Goal: Book appointment/travel/reservation

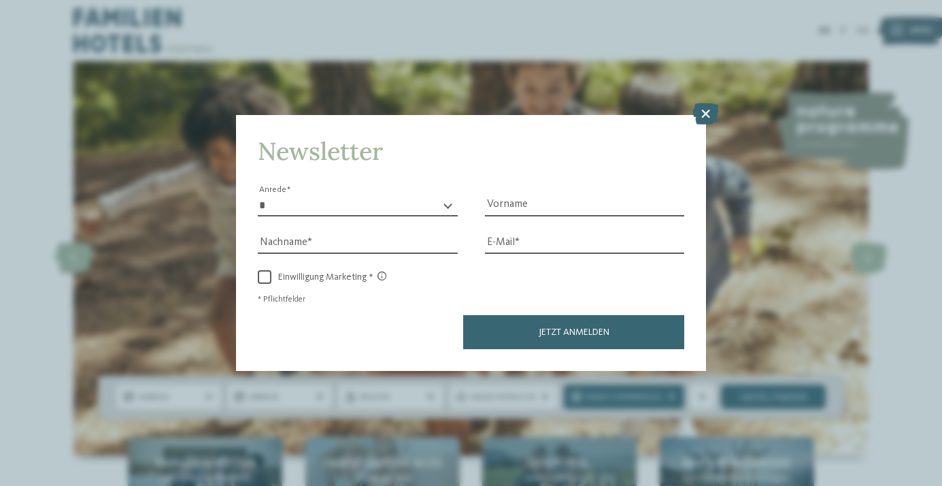
click at [261, 88] on div "Newsletter * **** **** ******* ****** Anrede Vorname Nachname Link" at bounding box center [471, 243] width 942 height 486
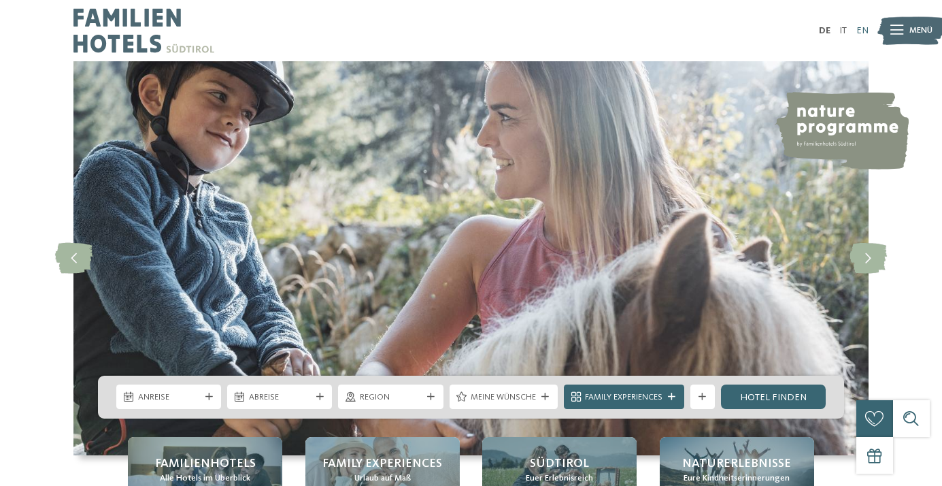
click at [865, 32] on link "EN" at bounding box center [862, 31] width 12 height 10
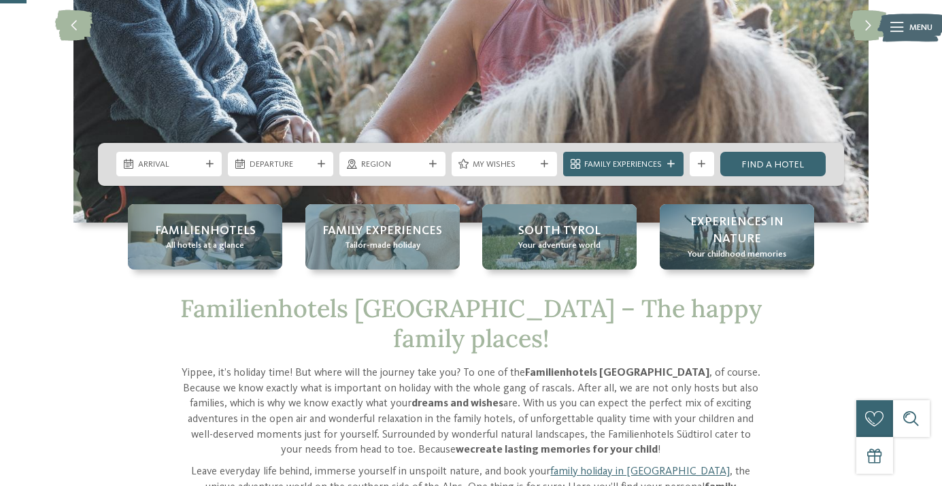
scroll to position [237, 0]
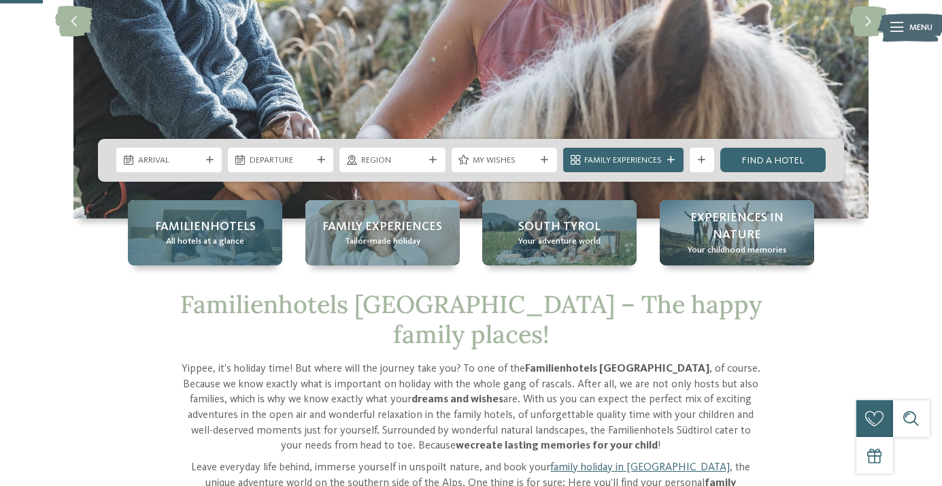
click at [207, 243] on span "All hotels at a glance" at bounding box center [205, 241] width 78 height 12
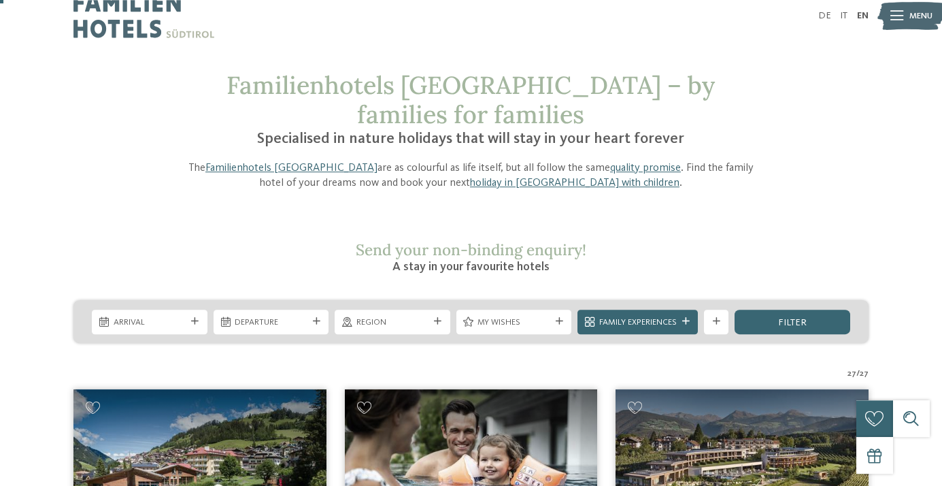
scroll to position [20, 0]
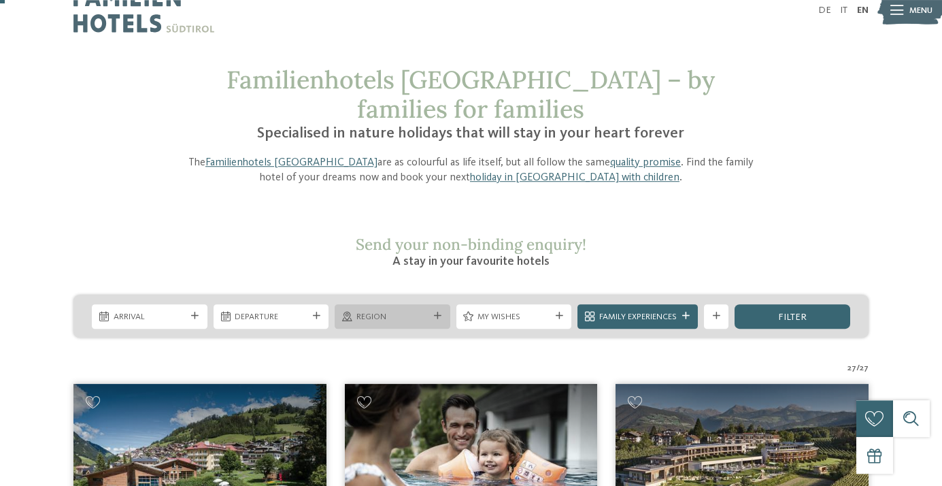
click at [425, 311] on span "Region" at bounding box center [392, 317] width 73 height 12
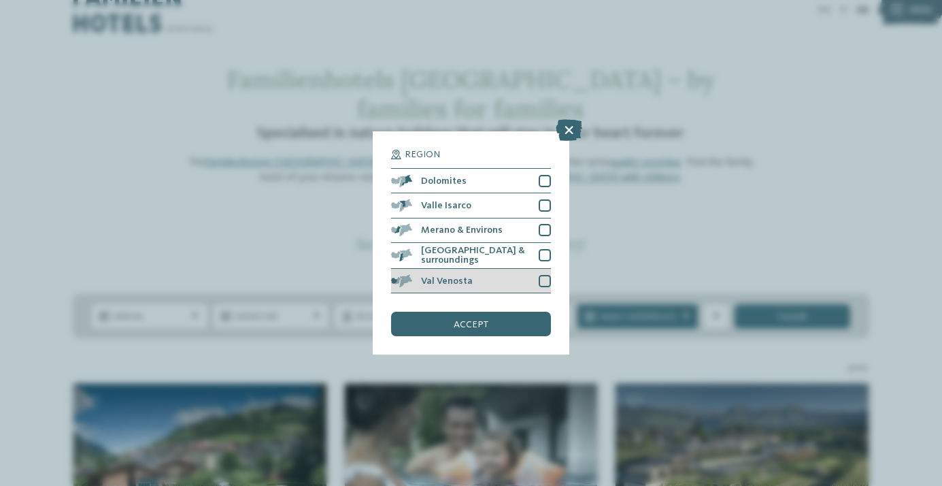
click at [479, 279] on div "Val Venosta" at bounding box center [470, 281] width 159 height 24
click at [481, 324] on span "accept" at bounding box center [471, 325] width 35 height 10
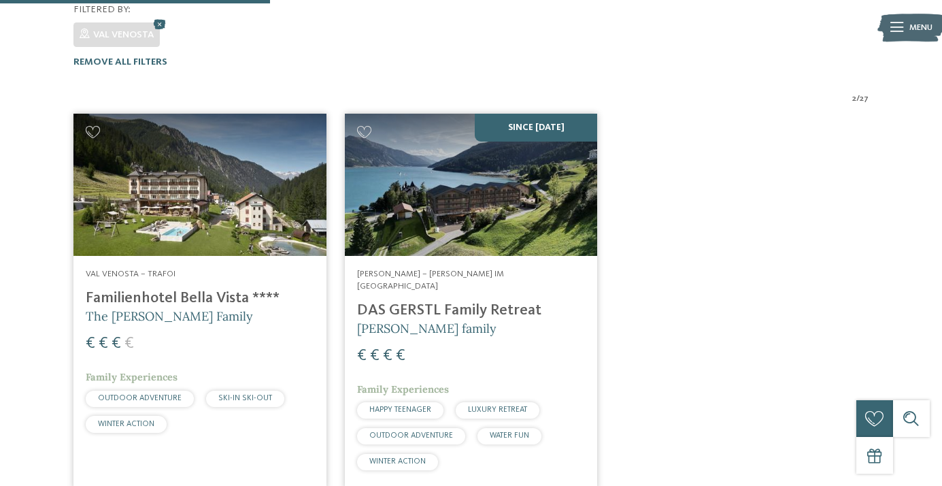
scroll to position [365, 0]
click at [489, 176] on img at bounding box center [471, 185] width 253 height 142
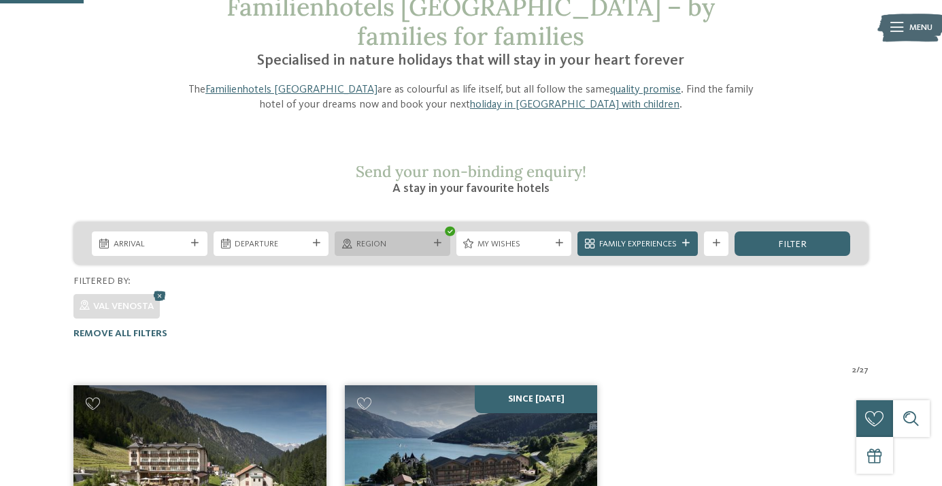
click at [433, 231] on div "Region" at bounding box center [393, 243] width 116 height 24
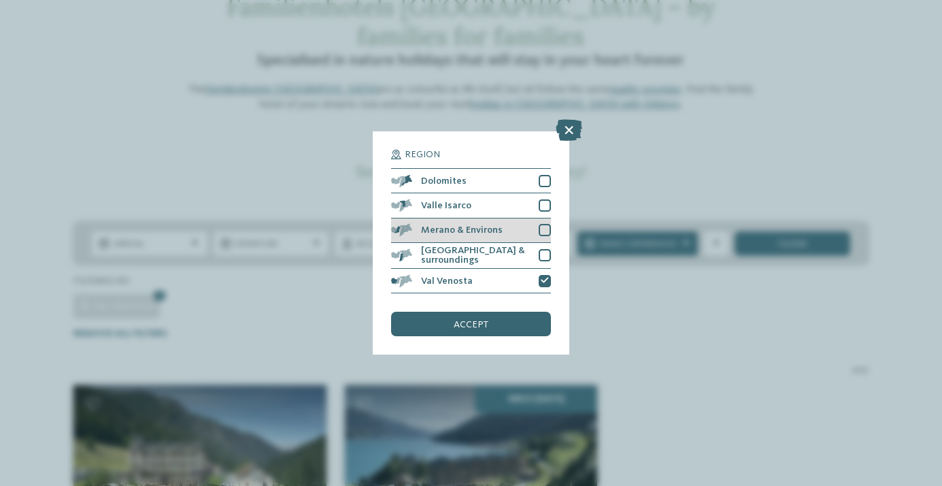
click at [484, 234] on span "Merano & Environs" at bounding box center [462, 230] width 82 height 10
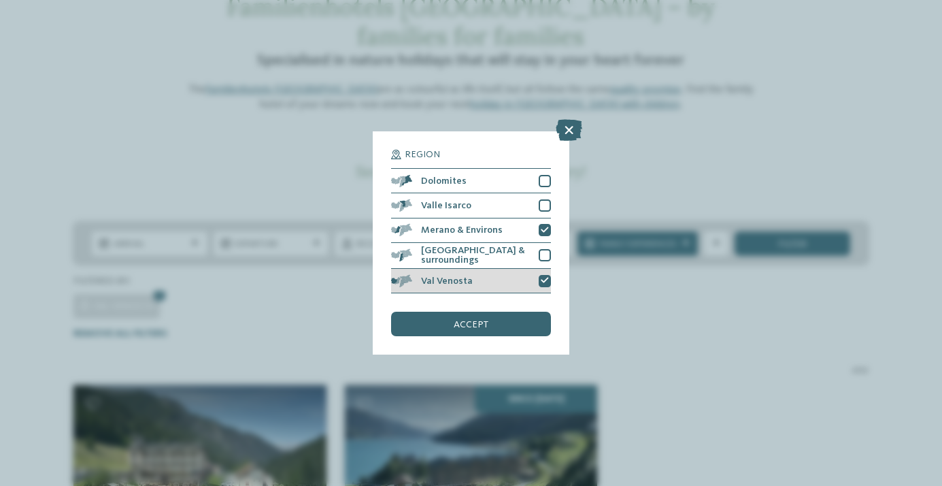
click at [484, 278] on div "Val Venosta" at bounding box center [470, 281] width 159 height 24
click at [476, 333] on div "accept" at bounding box center [470, 324] width 159 height 24
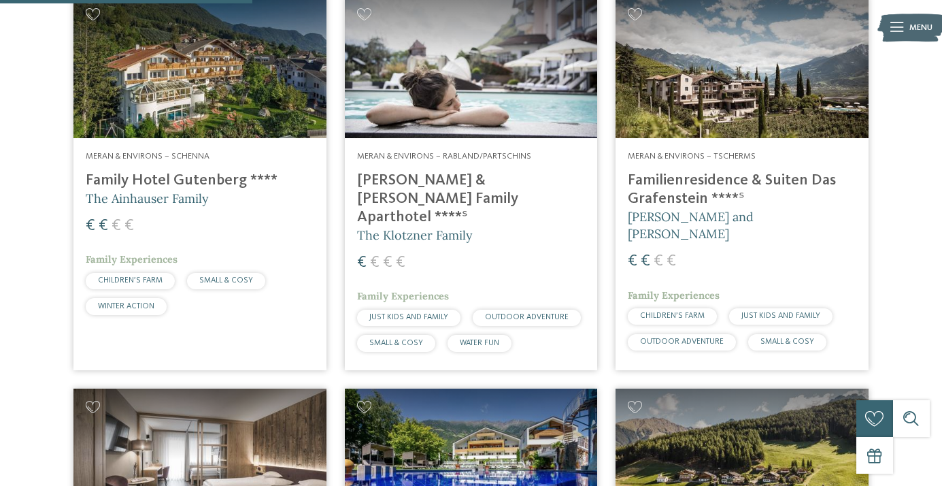
scroll to position [385, 0]
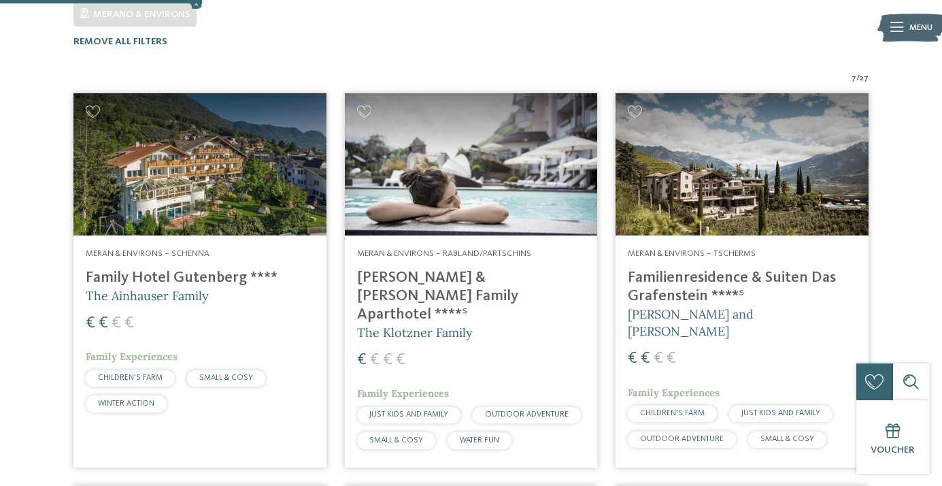
click at [490, 173] on img at bounding box center [471, 164] width 253 height 142
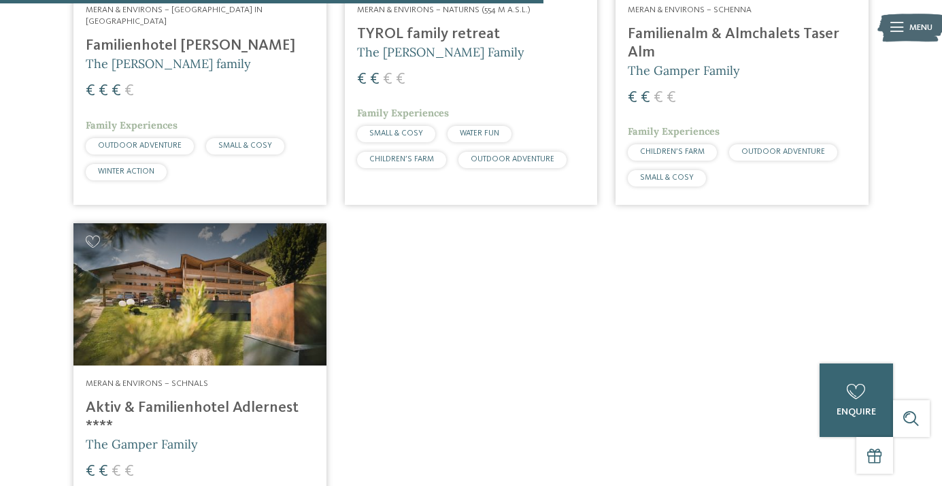
scroll to position [1037, 0]
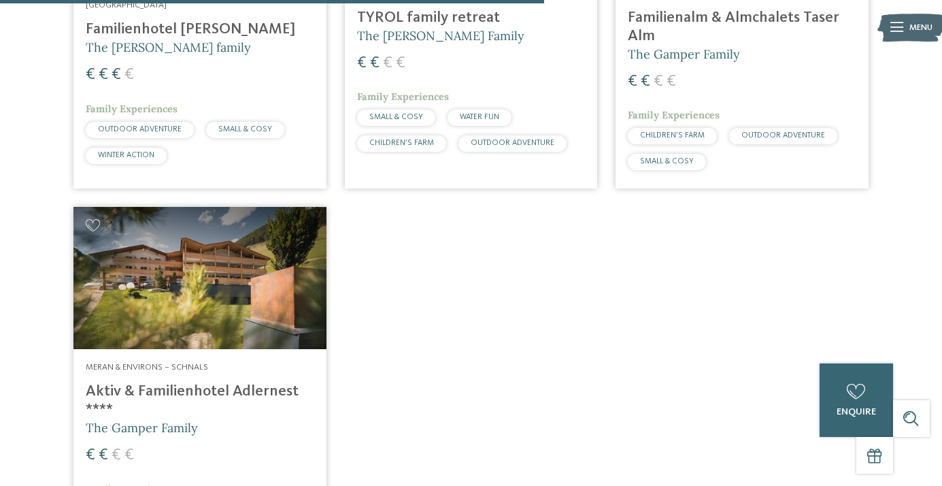
click at [250, 249] on img at bounding box center [199, 278] width 253 height 142
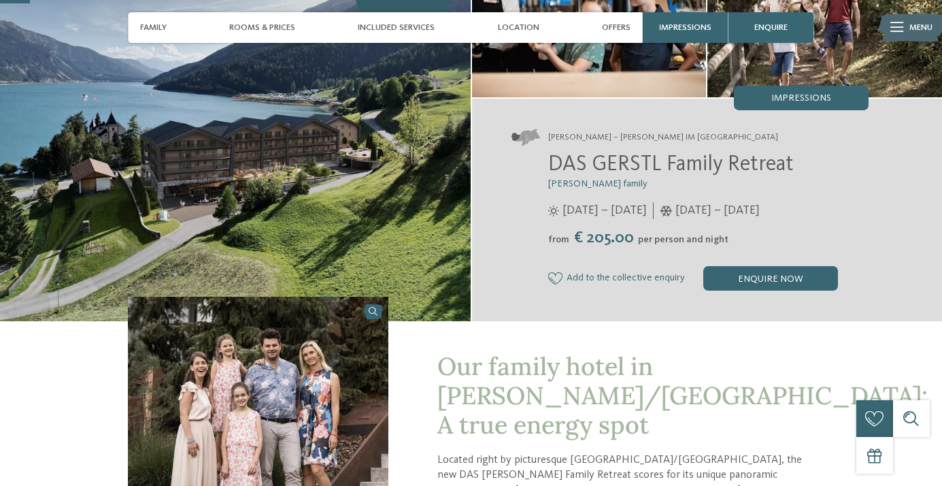
scroll to position [150, 0]
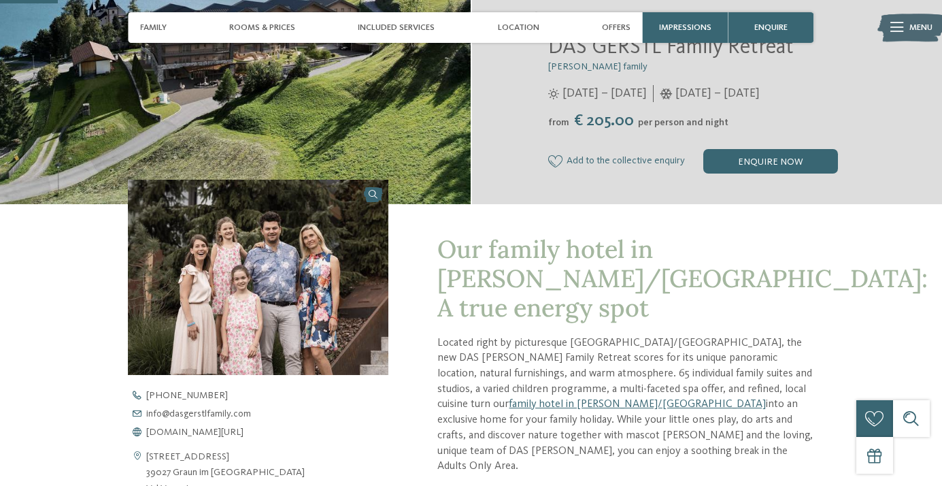
click at [361, 108] on img at bounding box center [235, 4] width 471 height 400
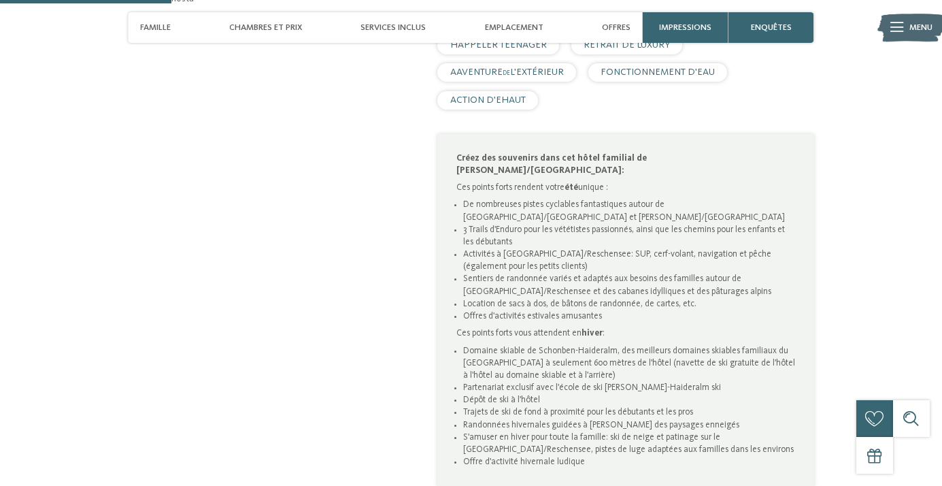
scroll to position [773, 0]
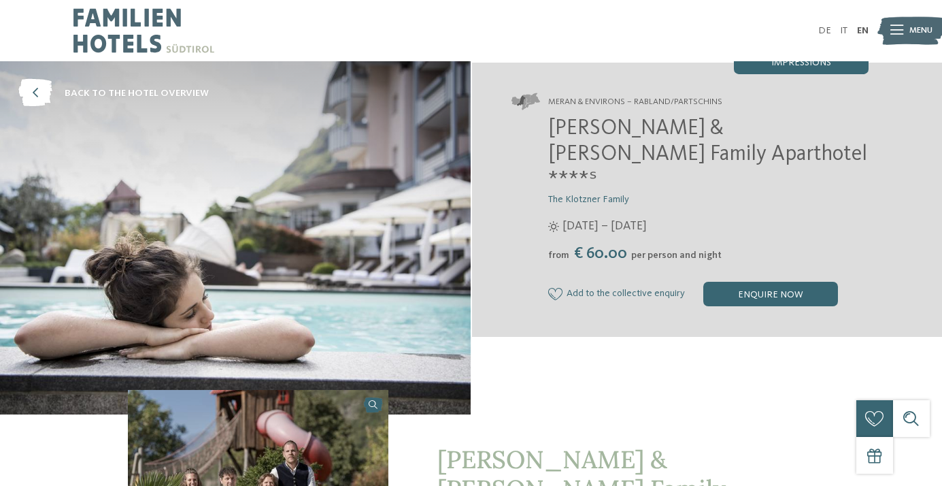
click at [707, 107] on span "Meran & Environs – Rabland/Partschins" at bounding box center [635, 102] width 174 height 12
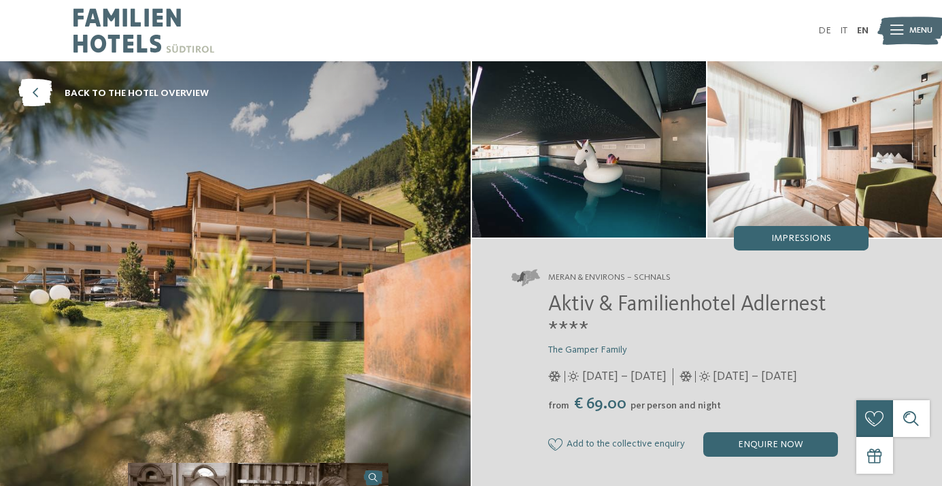
click at [559, 146] on img at bounding box center [589, 149] width 235 height 176
click at [584, 178] on img at bounding box center [589, 149] width 235 height 176
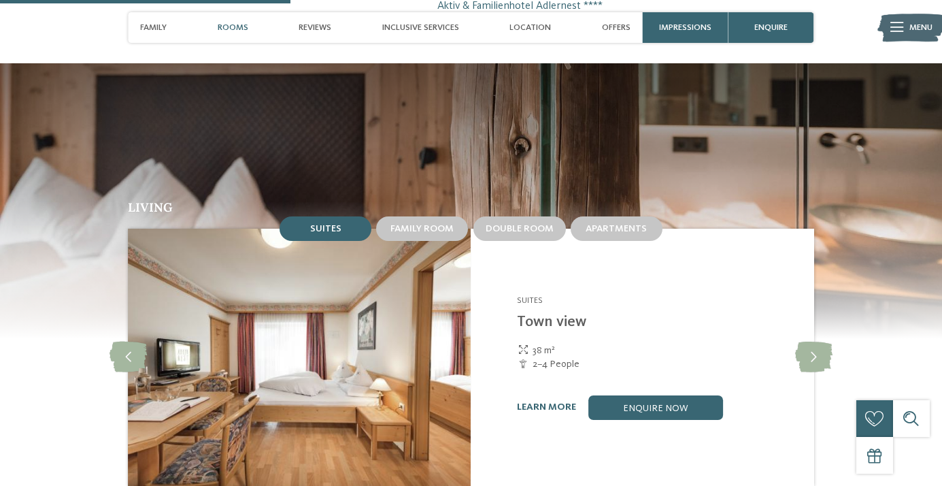
scroll to position [1216, 0]
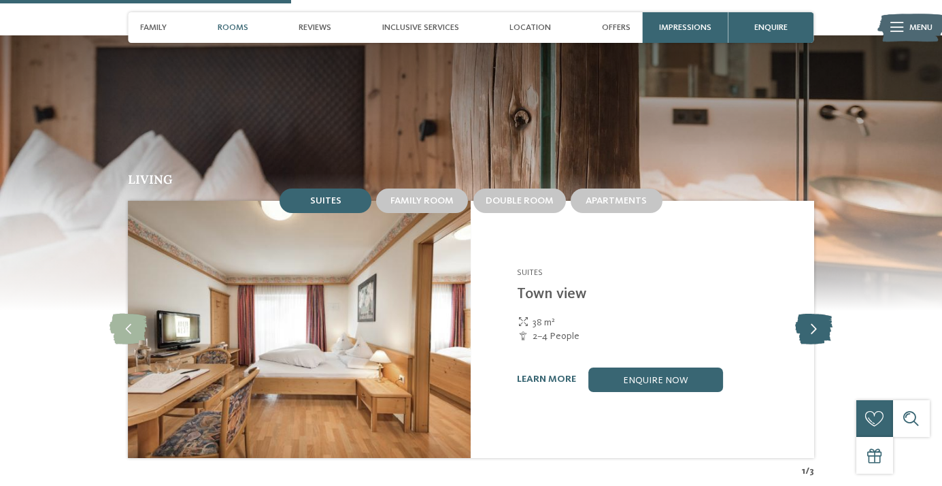
click at [816, 314] on icon at bounding box center [813, 329] width 37 height 31
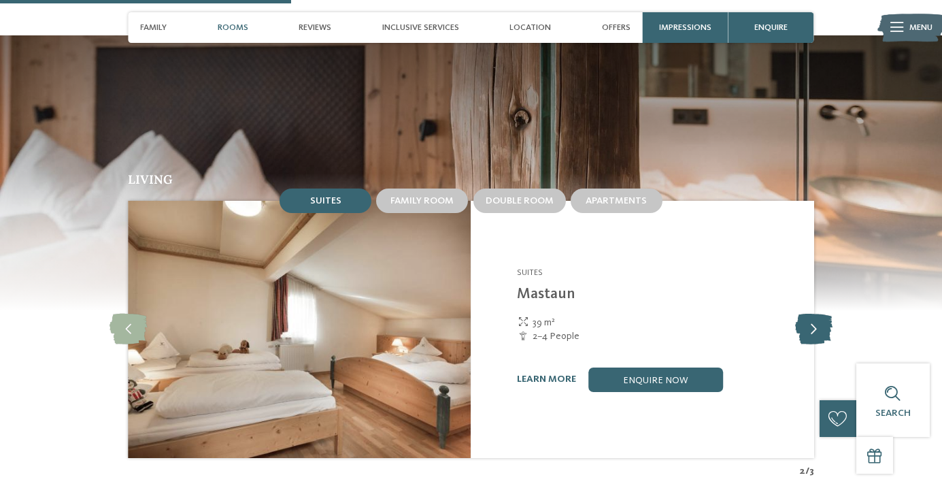
click at [816, 314] on icon at bounding box center [813, 329] width 37 height 31
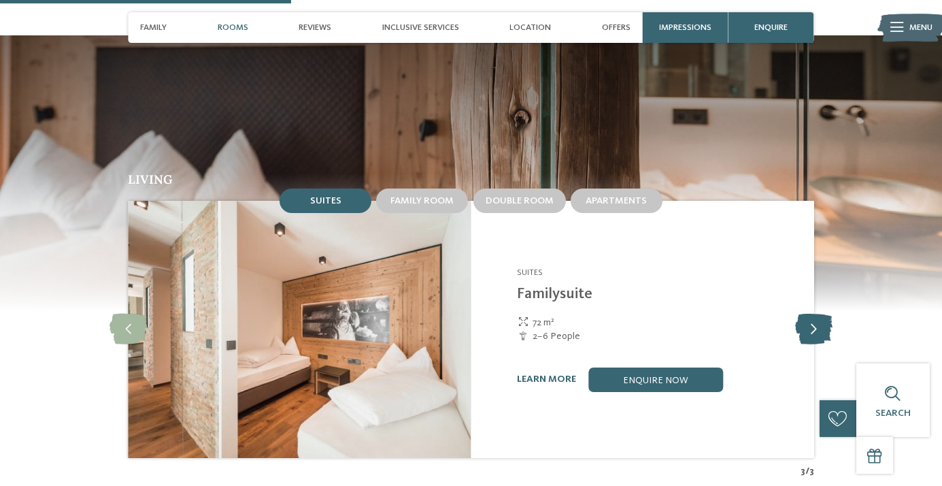
click at [816, 314] on icon at bounding box center [813, 329] width 37 height 31
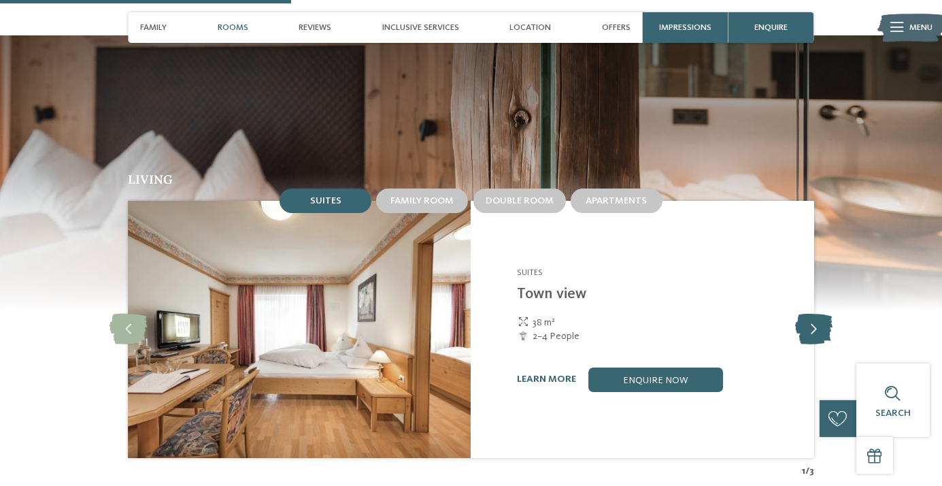
click at [816, 314] on icon at bounding box center [813, 329] width 37 height 31
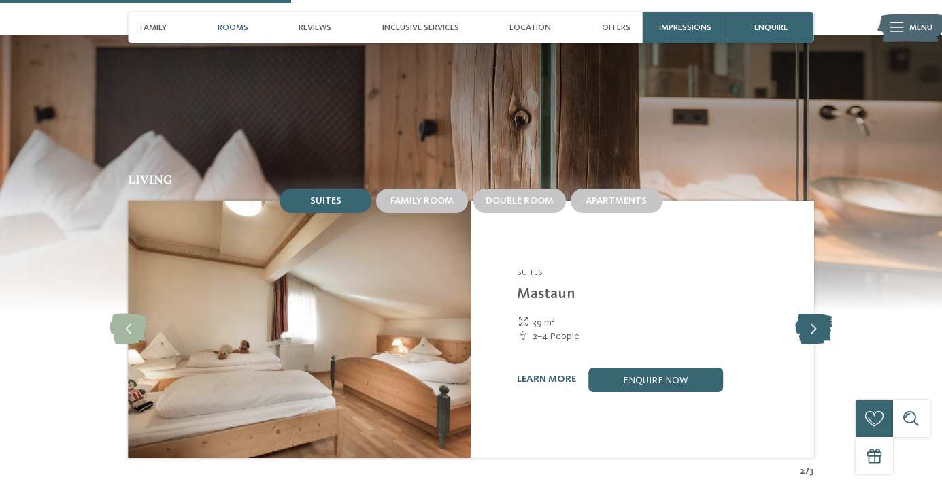
click at [816, 314] on icon at bounding box center [813, 329] width 37 height 31
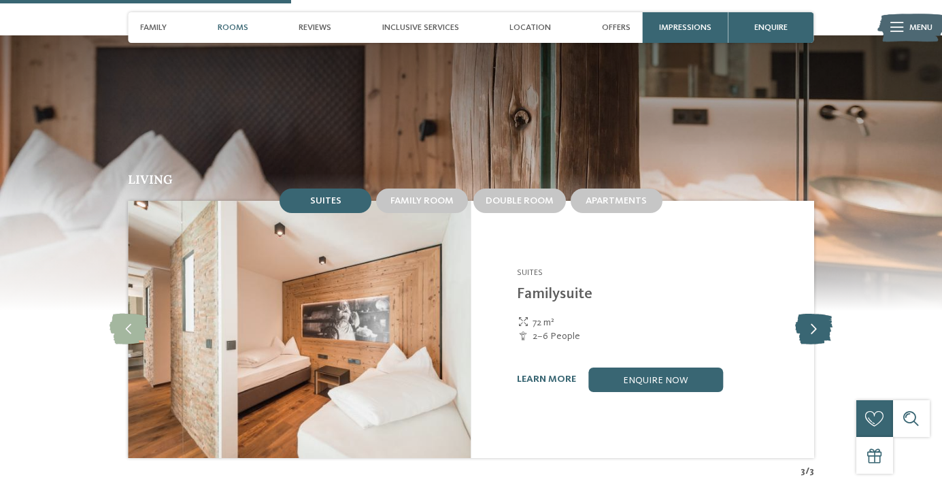
click at [816, 314] on icon at bounding box center [813, 329] width 37 height 31
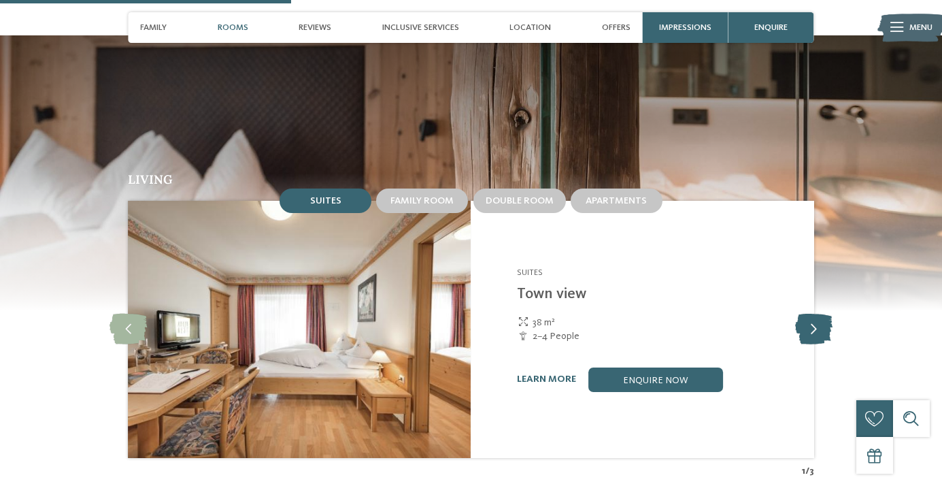
click at [816, 314] on icon at bounding box center [813, 329] width 37 height 31
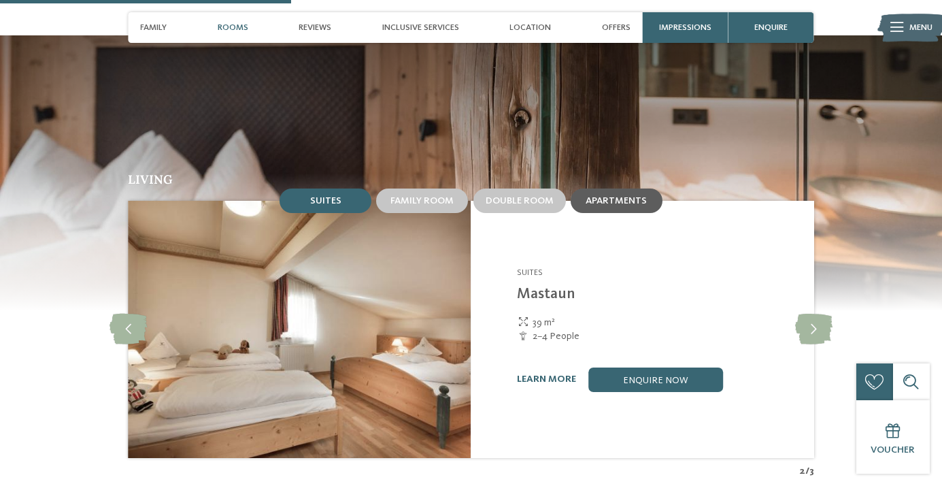
click at [610, 196] on span "Apartments" at bounding box center [616, 201] width 61 height 10
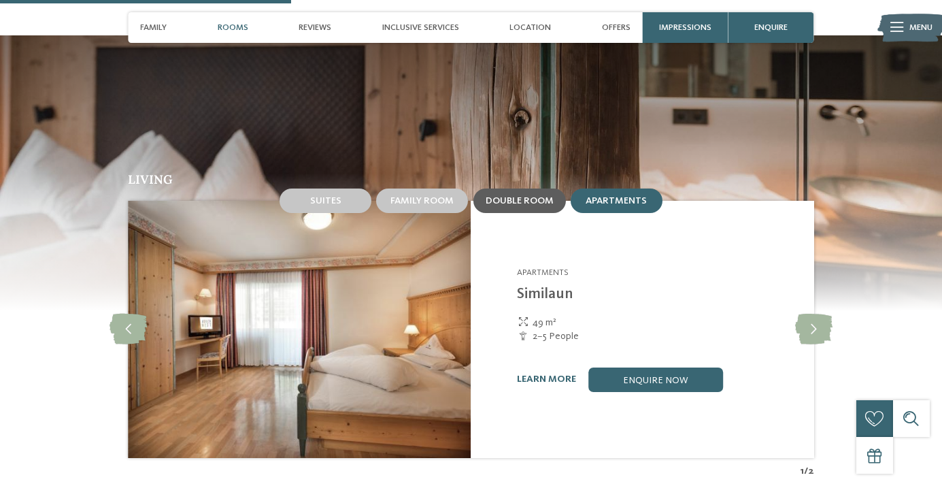
click at [527, 193] on div "Double room" at bounding box center [519, 200] width 93 height 24
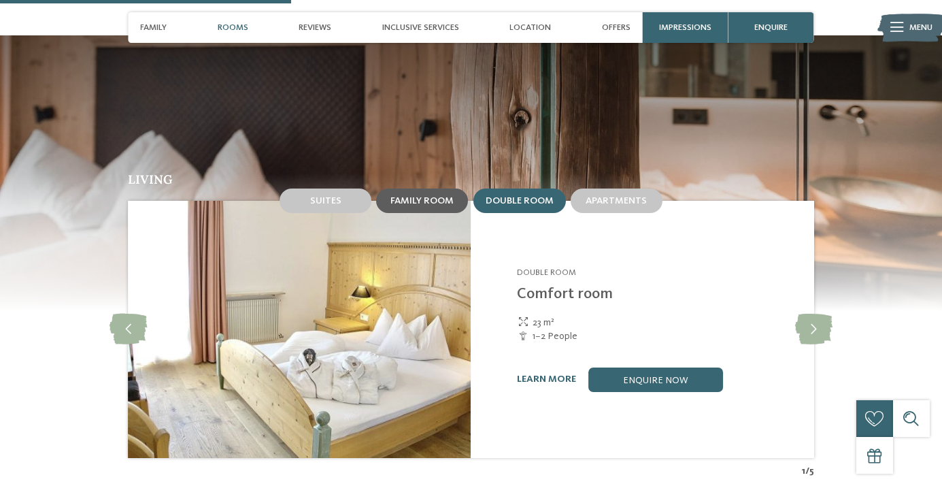
click at [442, 194] on div "Family room" at bounding box center [422, 200] width 92 height 24
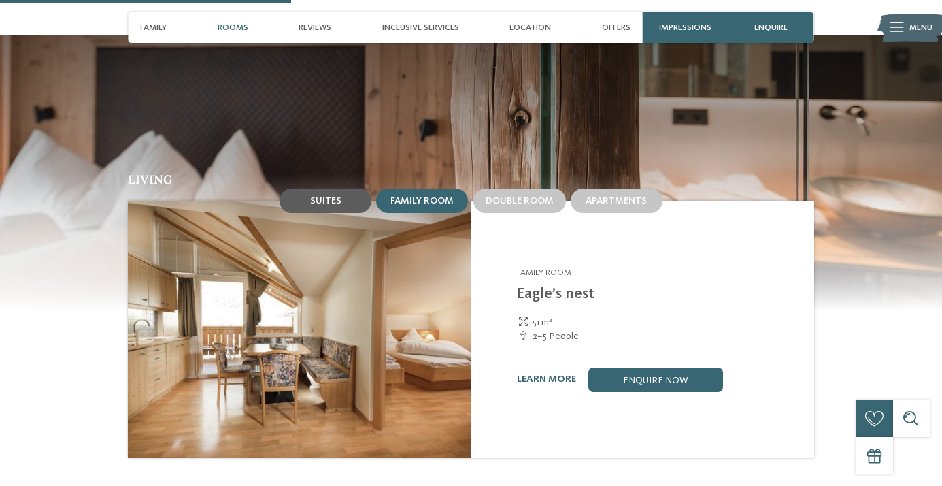
click at [305, 190] on div "Suites" at bounding box center [326, 200] width 92 height 24
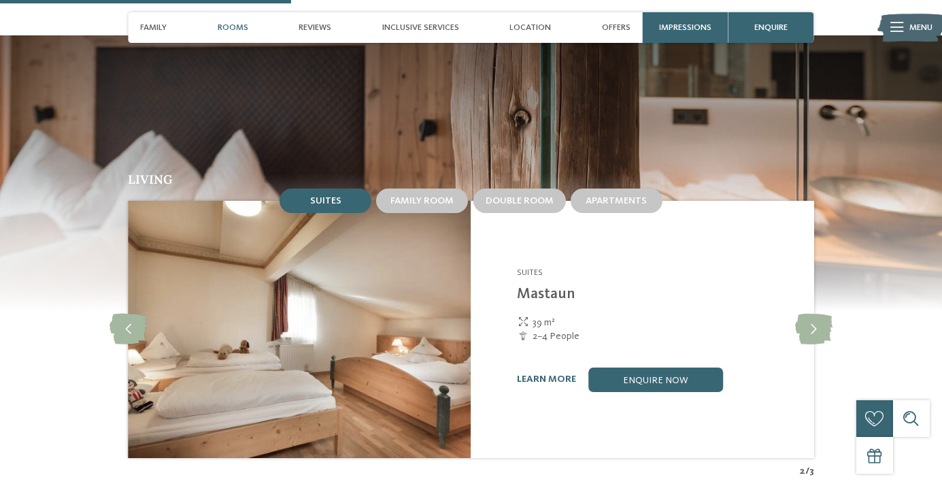
click at [420, 201] on img at bounding box center [299, 329] width 343 height 257
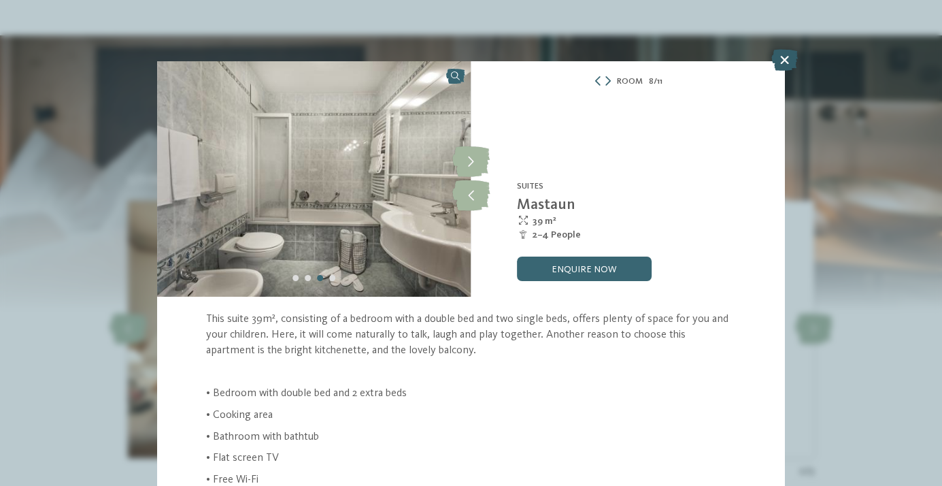
click at [791, 67] on icon at bounding box center [784, 60] width 27 height 22
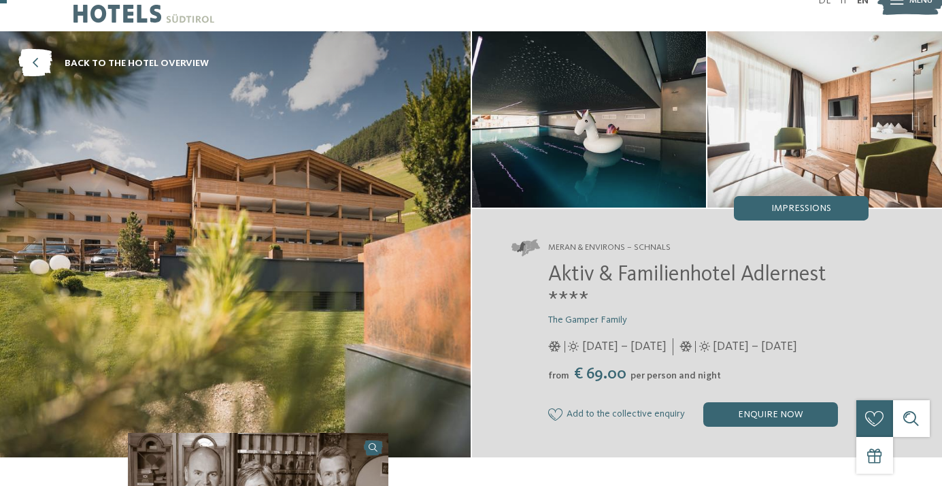
scroll to position [31, 0]
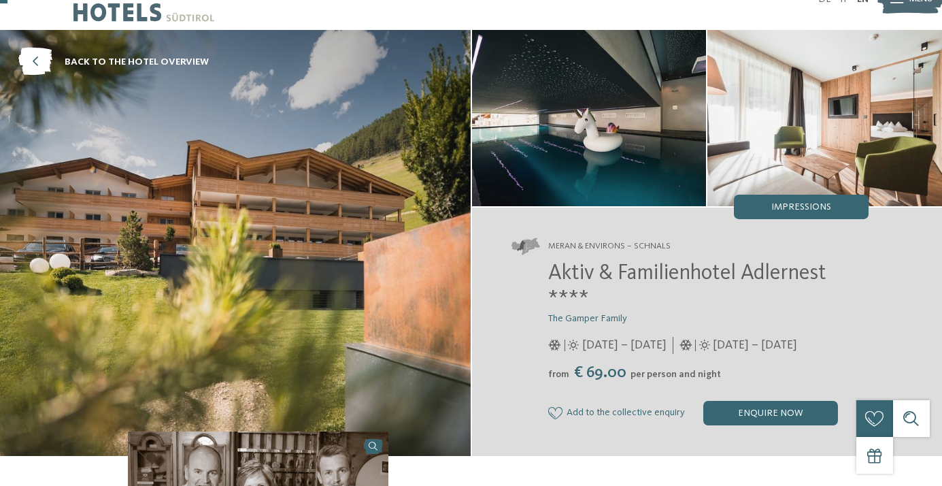
click at [578, 118] on img at bounding box center [589, 118] width 235 height 176
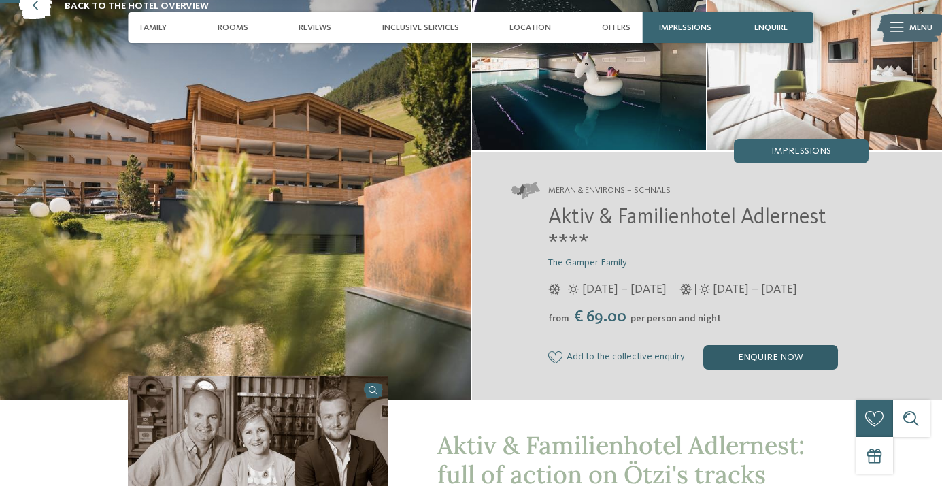
scroll to position [86, 0]
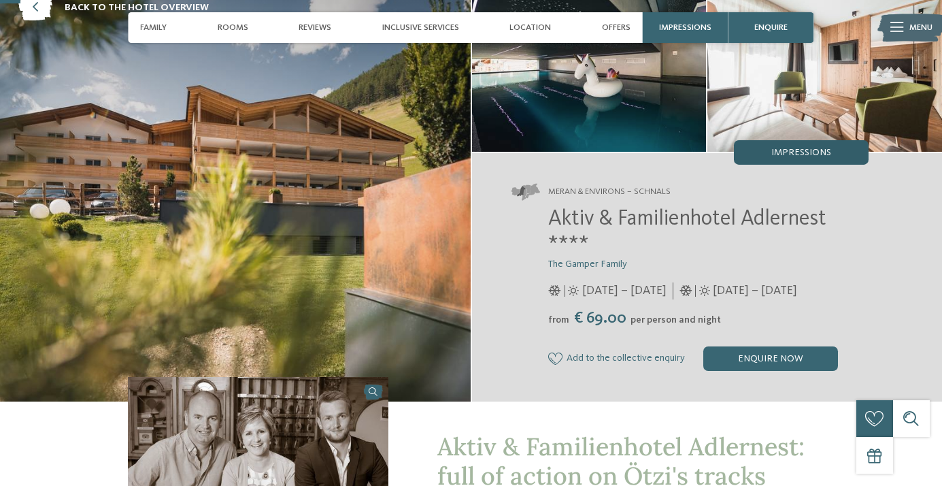
click at [795, 152] on span "Impressions" at bounding box center [801, 153] width 60 height 10
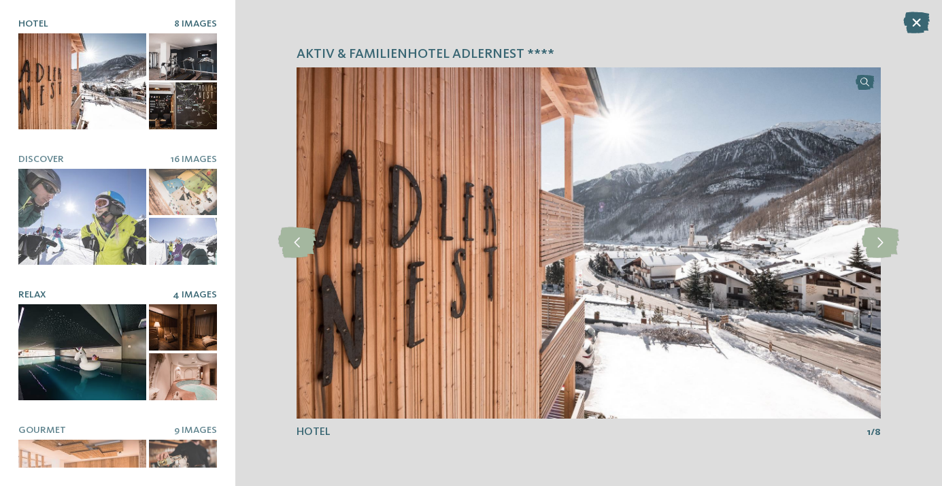
click at [40, 334] on div at bounding box center [82, 352] width 128 height 96
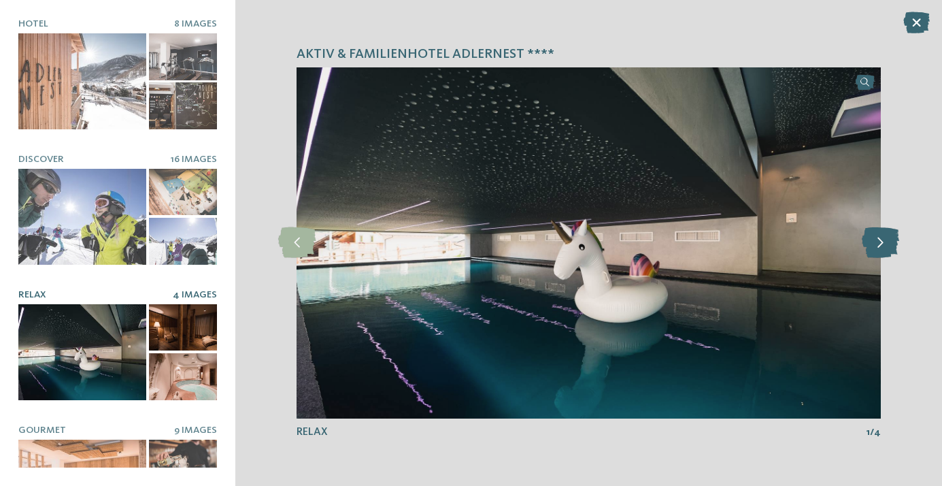
click at [882, 242] on icon at bounding box center [880, 242] width 37 height 31
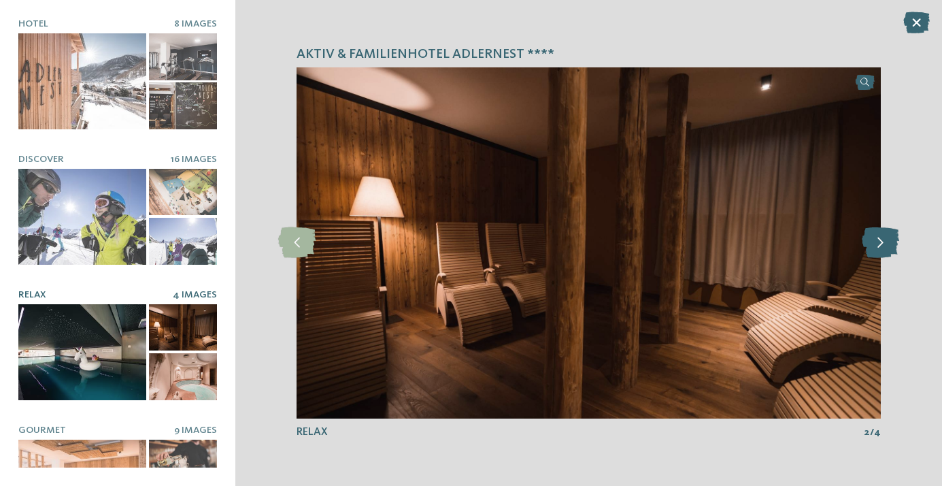
click at [882, 242] on icon at bounding box center [880, 242] width 37 height 31
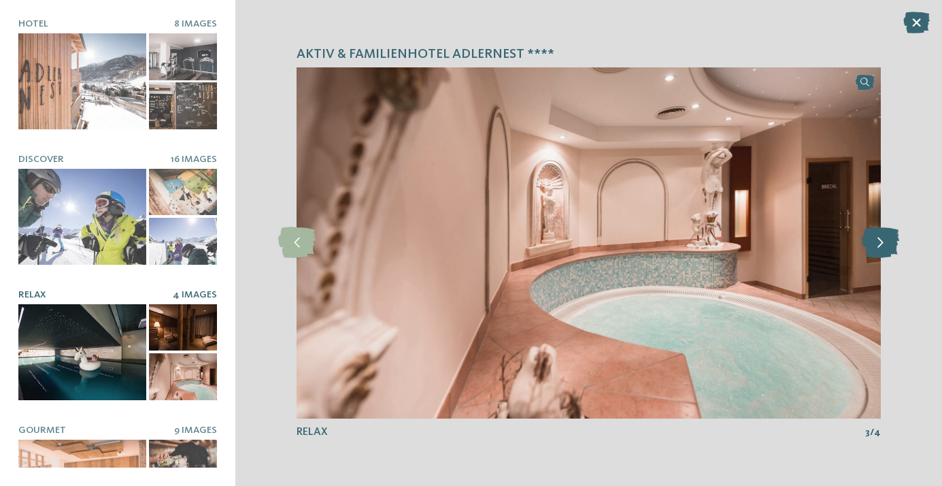
click at [882, 242] on icon at bounding box center [880, 242] width 37 height 31
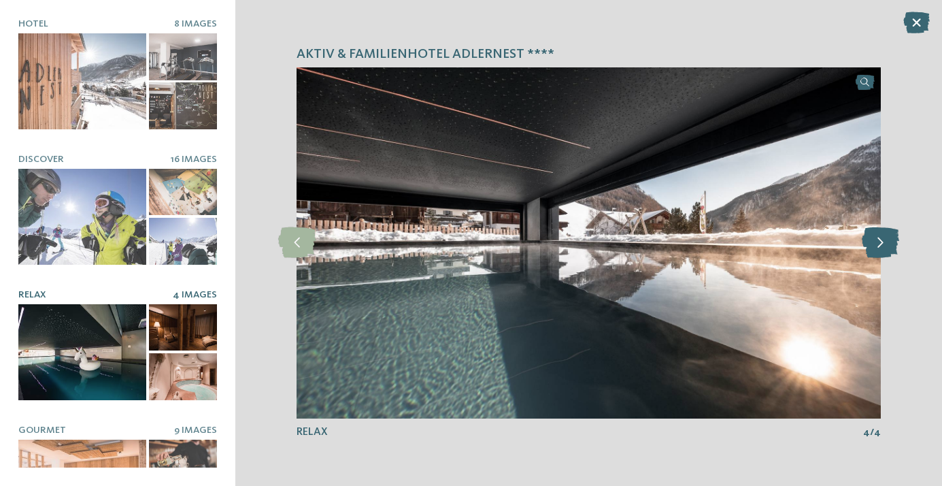
click at [882, 242] on icon at bounding box center [880, 242] width 37 height 31
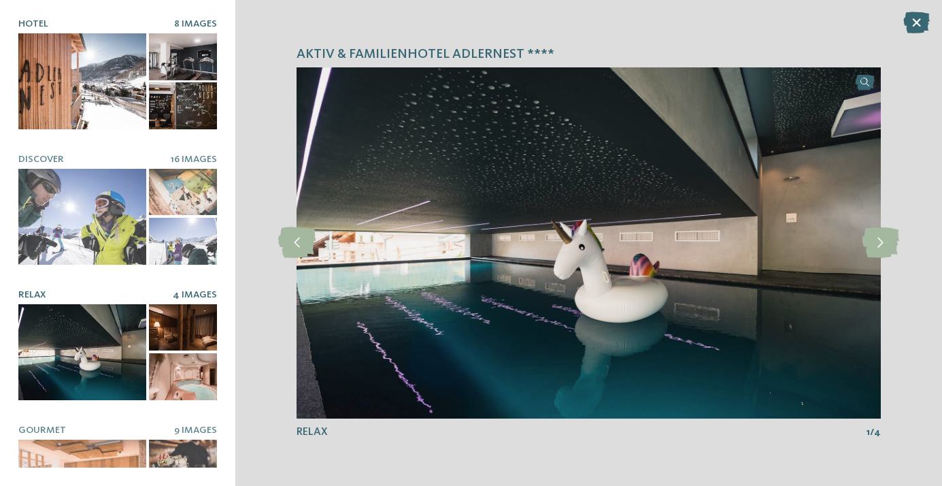
click at [144, 112] on div at bounding box center [82, 81] width 128 height 96
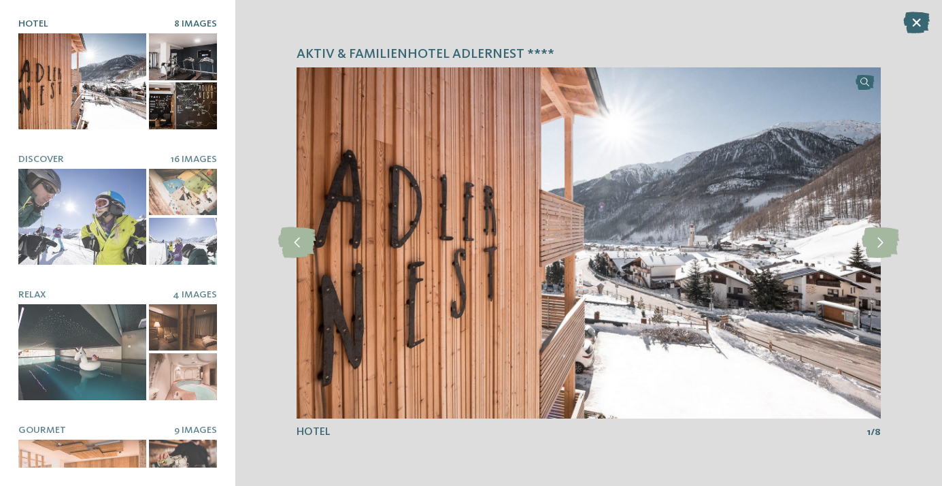
click at [508, 210] on img at bounding box center [589, 242] width 584 height 351
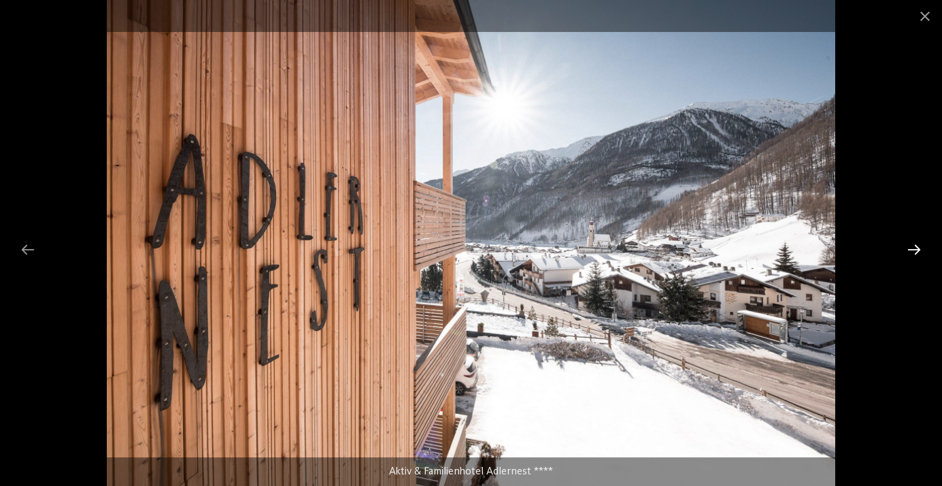
click at [915, 252] on div at bounding box center [914, 249] width 29 height 27
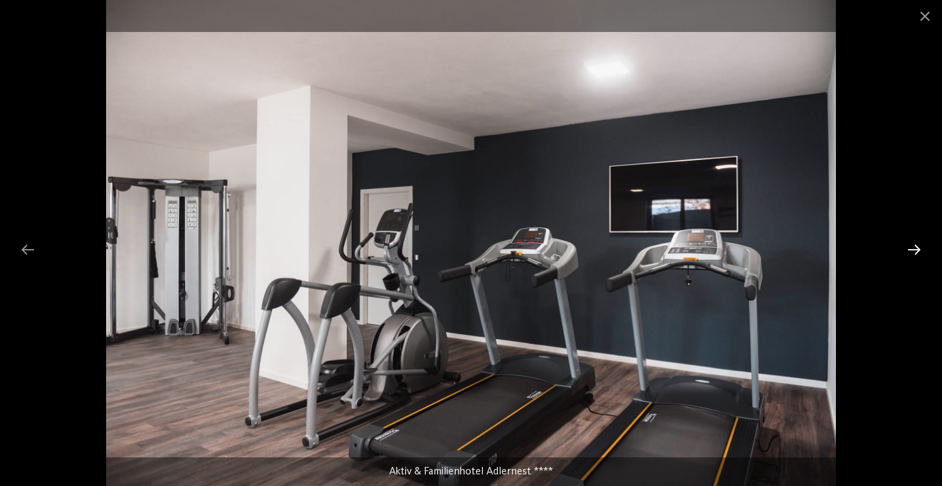
click at [915, 252] on div at bounding box center [914, 249] width 29 height 27
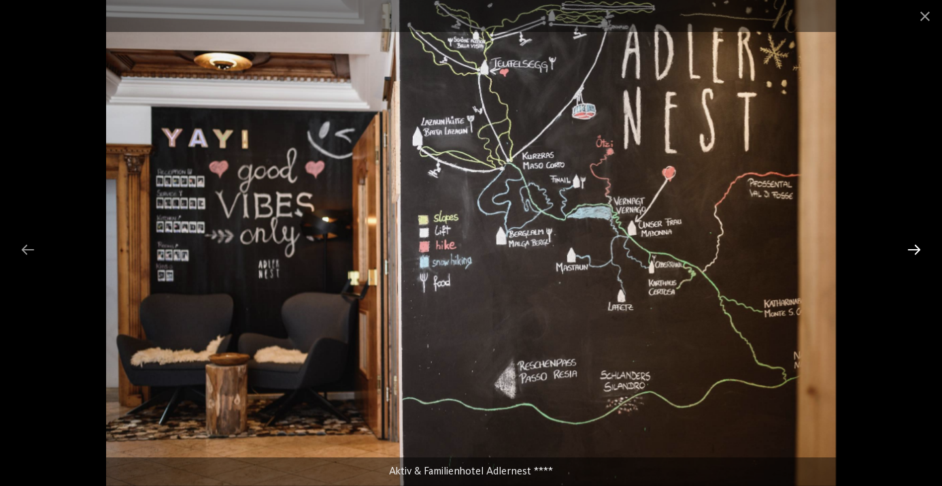
click at [915, 252] on div at bounding box center [914, 249] width 29 height 27
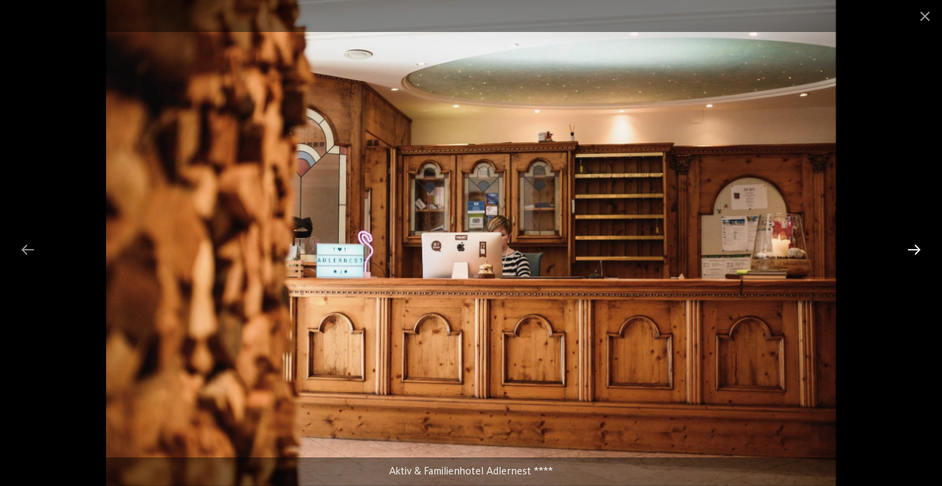
click at [915, 252] on div at bounding box center [914, 249] width 29 height 27
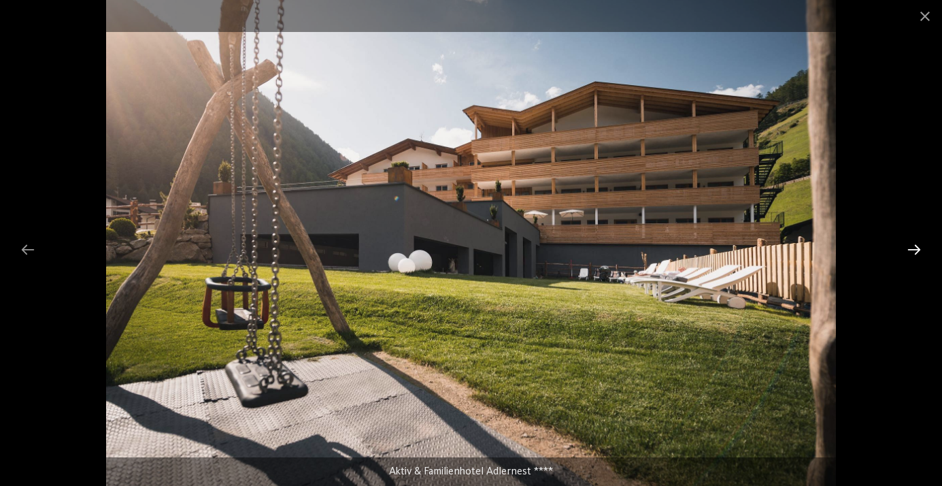
click at [915, 252] on div at bounding box center [914, 249] width 29 height 27
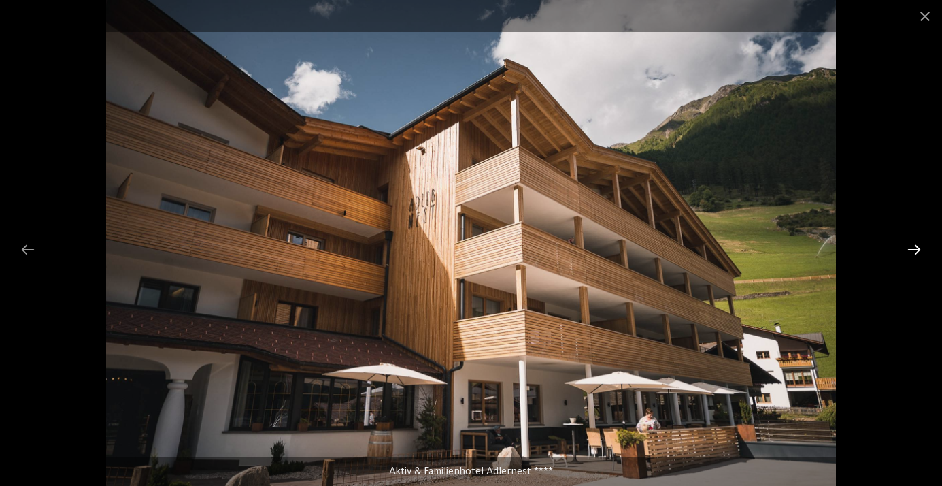
click at [915, 252] on div at bounding box center [914, 249] width 29 height 27
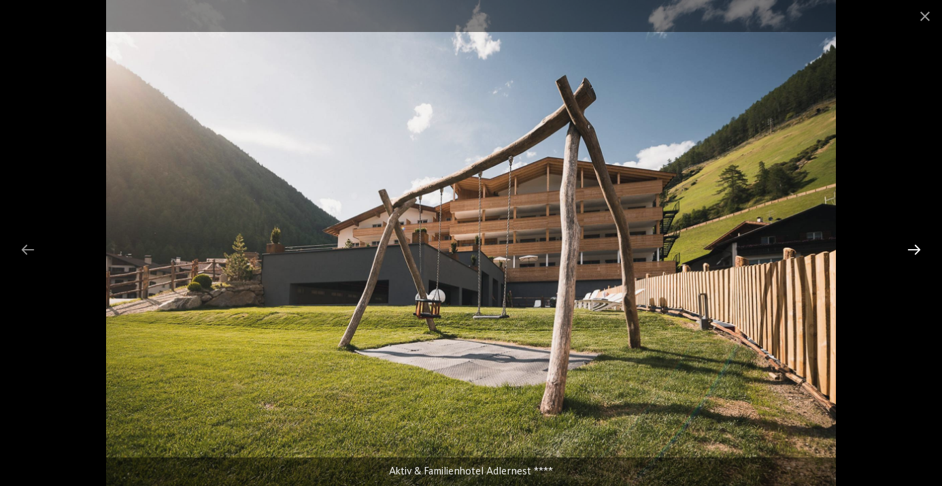
click at [915, 252] on div at bounding box center [914, 249] width 29 height 27
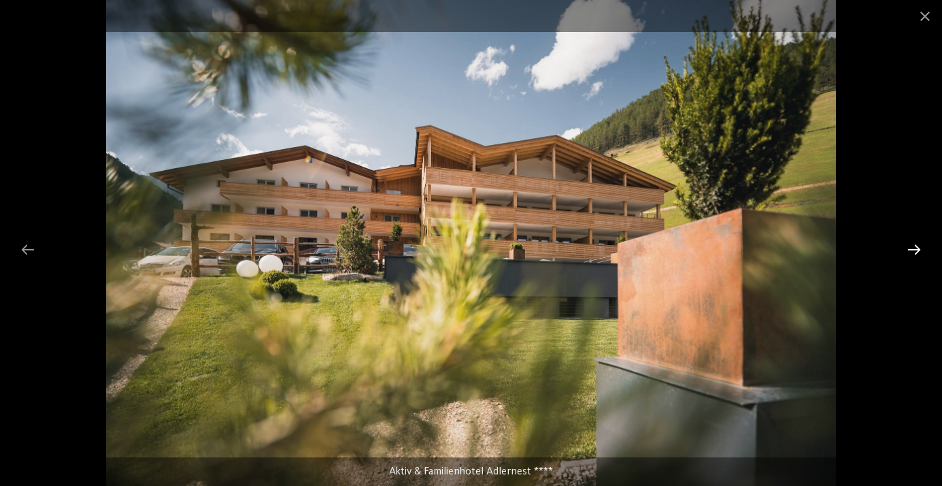
click at [915, 252] on div at bounding box center [914, 249] width 29 height 27
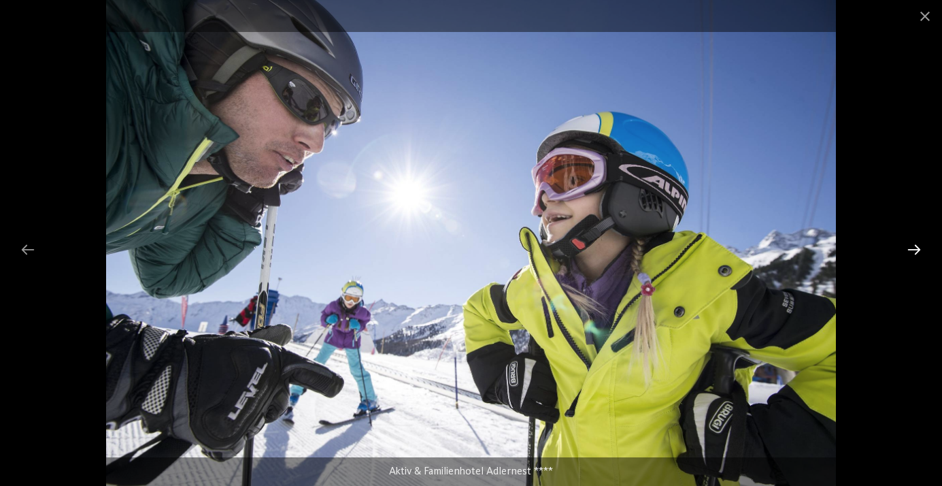
click at [915, 252] on div at bounding box center [914, 249] width 29 height 27
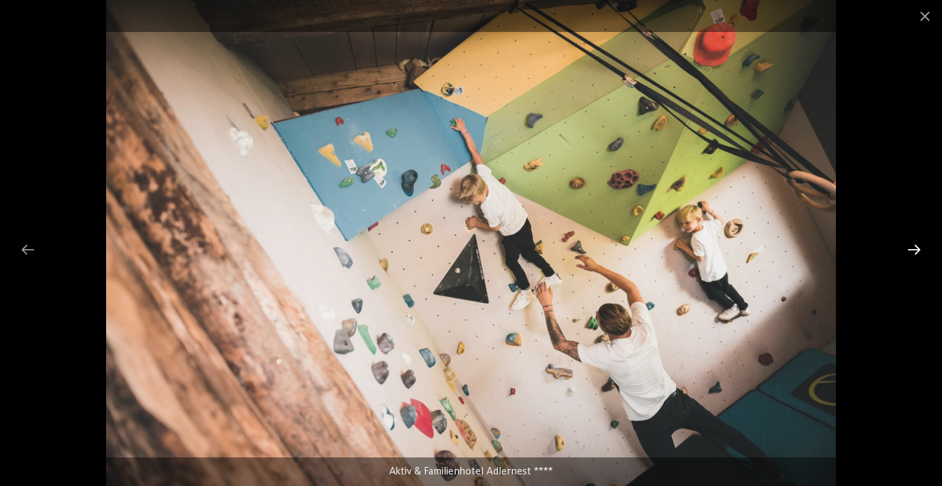
click at [915, 252] on div at bounding box center [914, 249] width 29 height 27
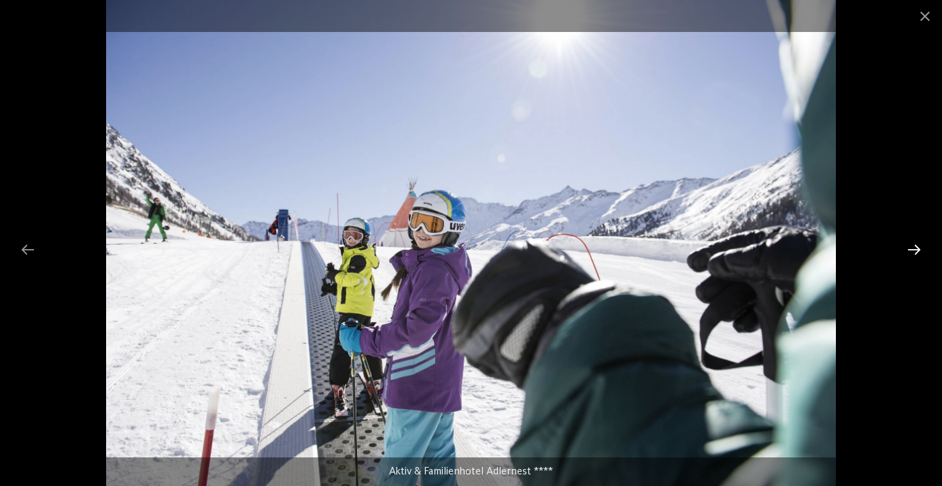
click at [915, 252] on div at bounding box center [914, 249] width 29 height 27
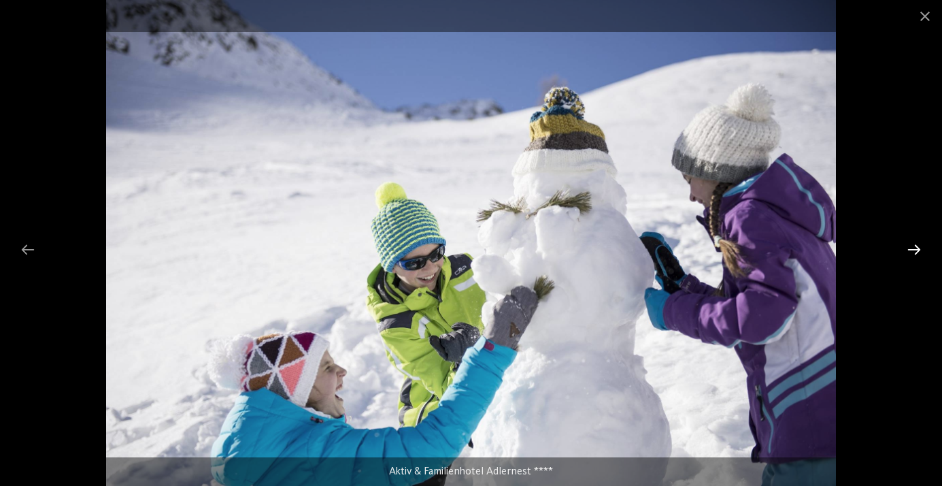
click at [915, 252] on div at bounding box center [914, 249] width 29 height 27
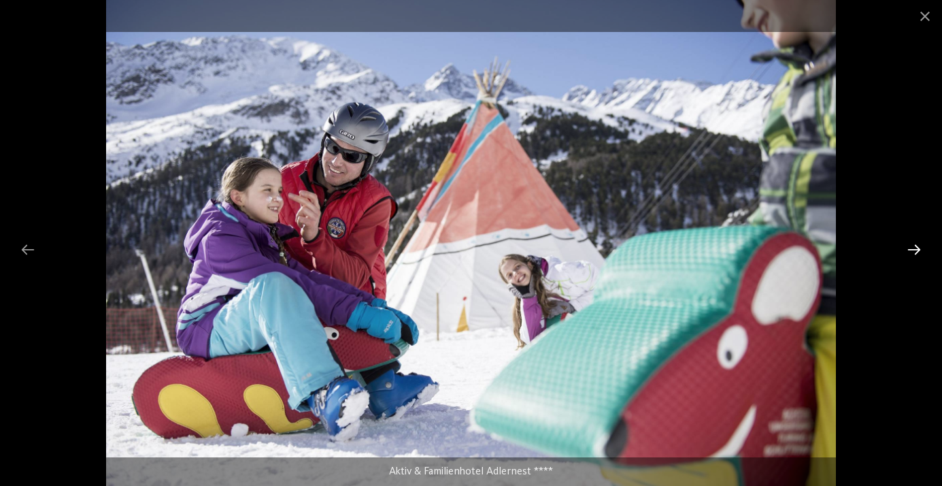
click at [915, 252] on div at bounding box center [914, 249] width 29 height 27
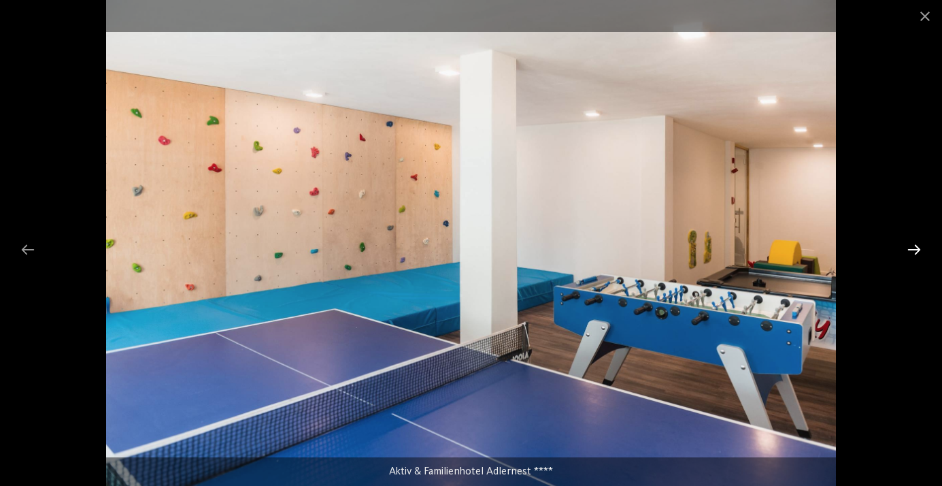
click at [915, 252] on div at bounding box center [914, 249] width 29 height 27
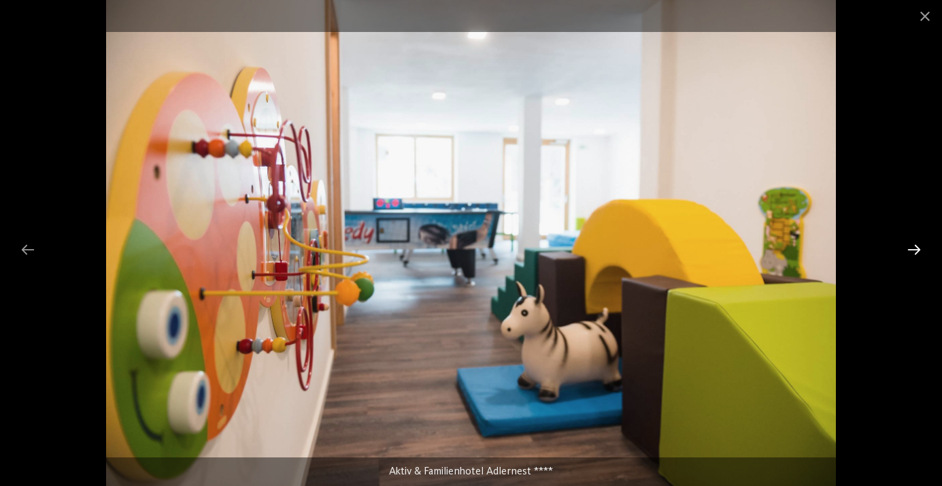
click at [915, 252] on div at bounding box center [914, 249] width 29 height 27
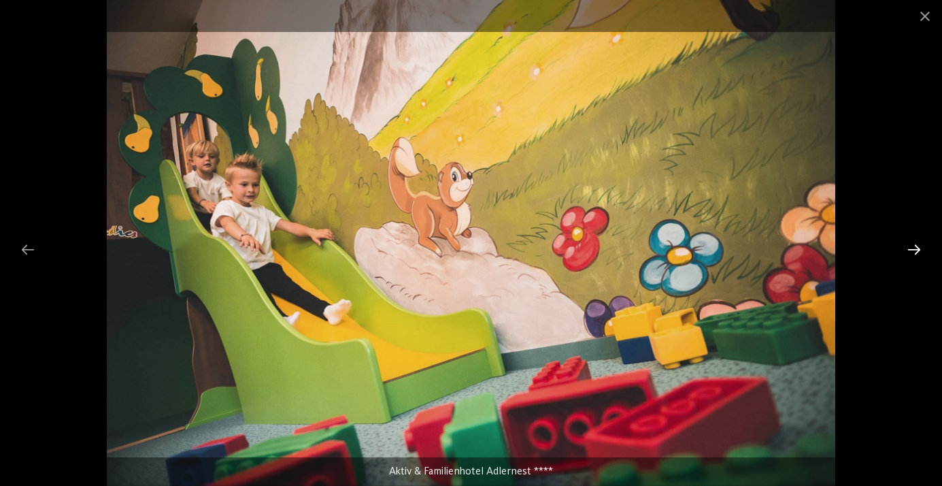
click at [915, 252] on div at bounding box center [914, 249] width 29 height 27
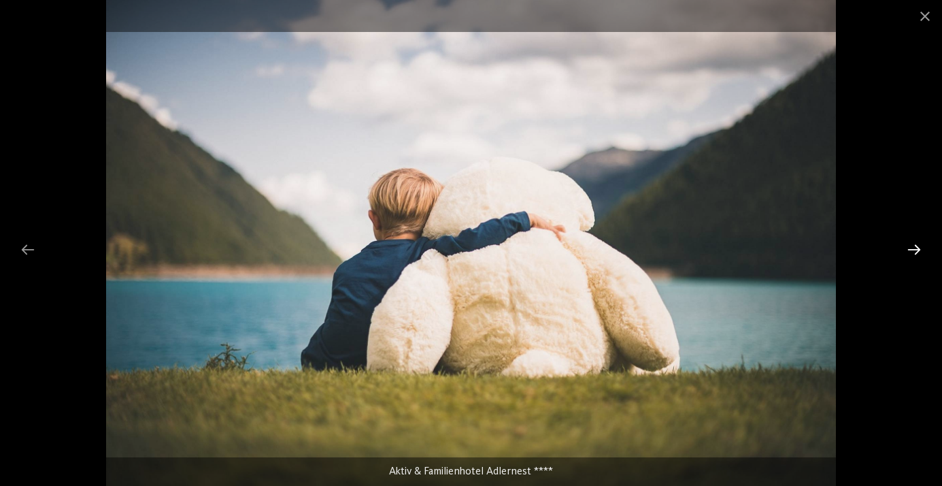
click at [915, 252] on div at bounding box center [914, 249] width 29 height 27
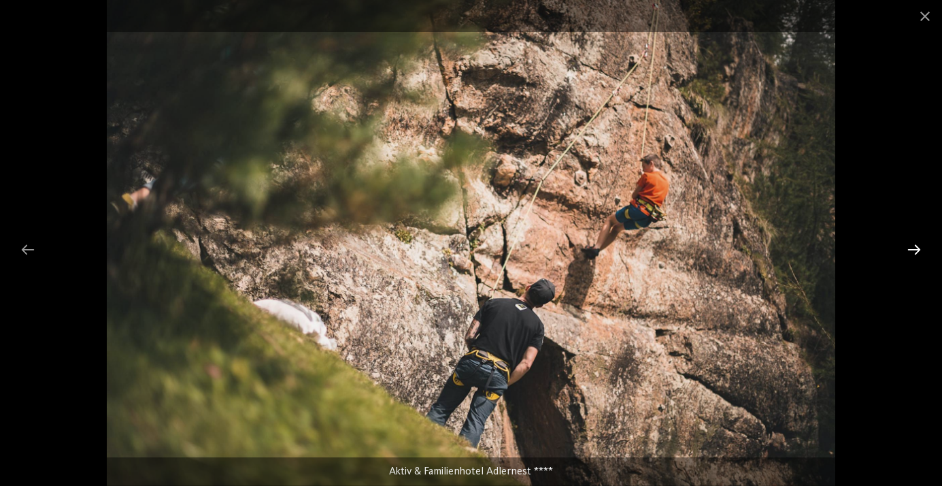
click at [915, 252] on div at bounding box center [914, 249] width 29 height 27
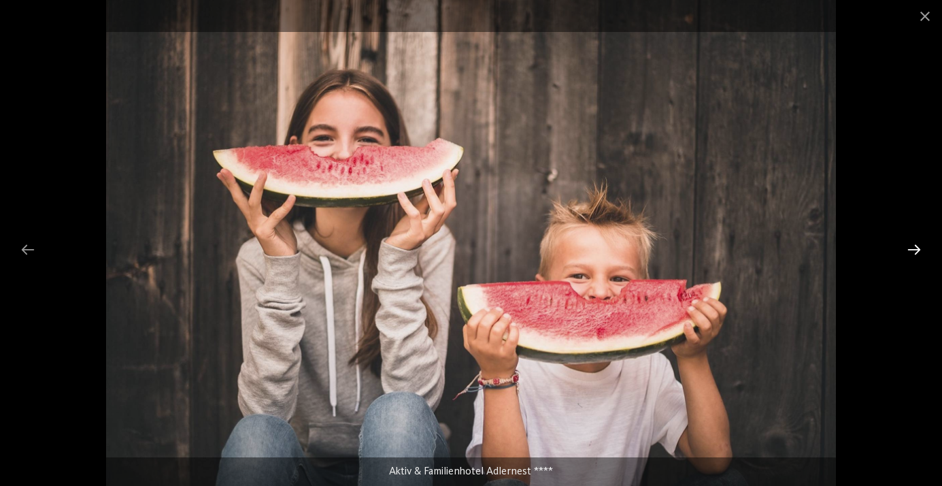
click at [915, 252] on div at bounding box center [914, 249] width 29 height 27
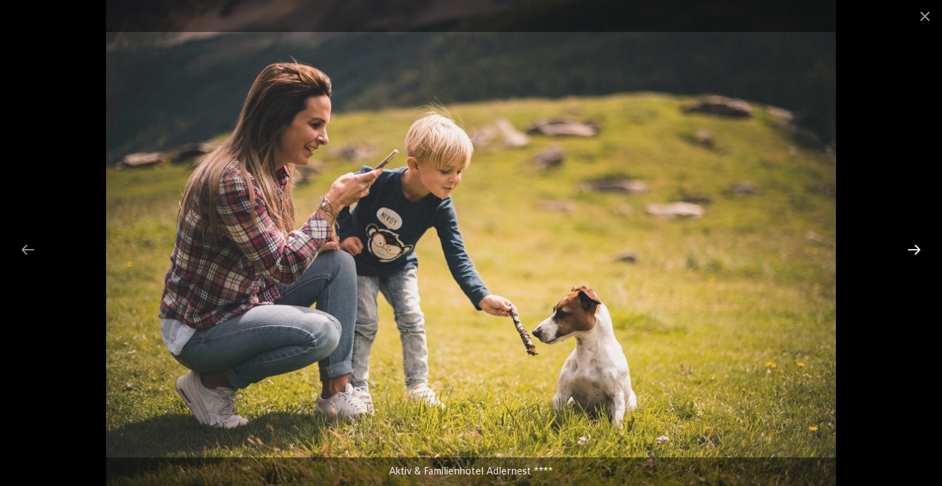
click at [915, 252] on div at bounding box center [914, 249] width 29 height 27
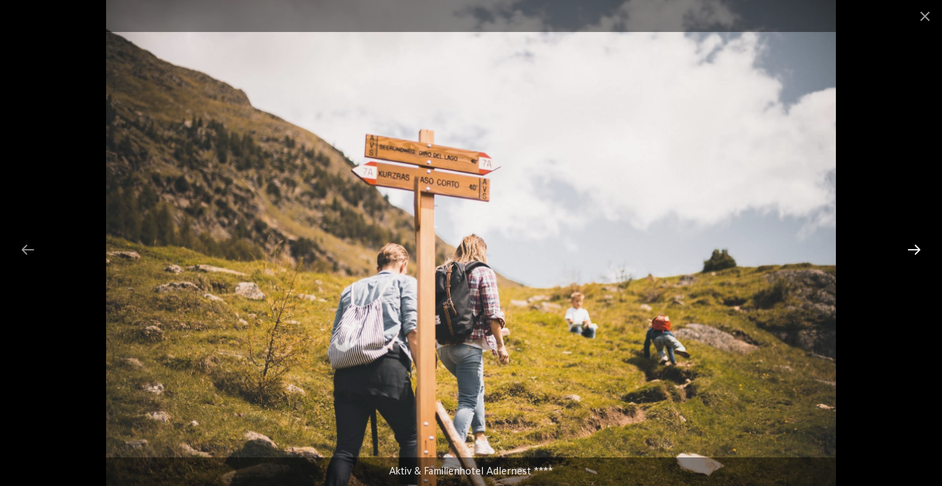
click at [915, 252] on div at bounding box center [914, 249] width 29 height 27
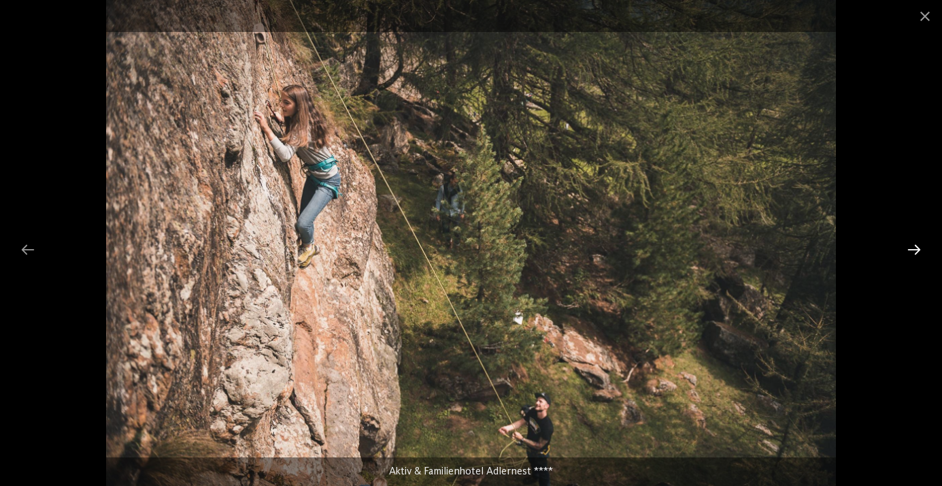
click at [915, 252] on div at bounding box center [914, 249] width 29 height 27
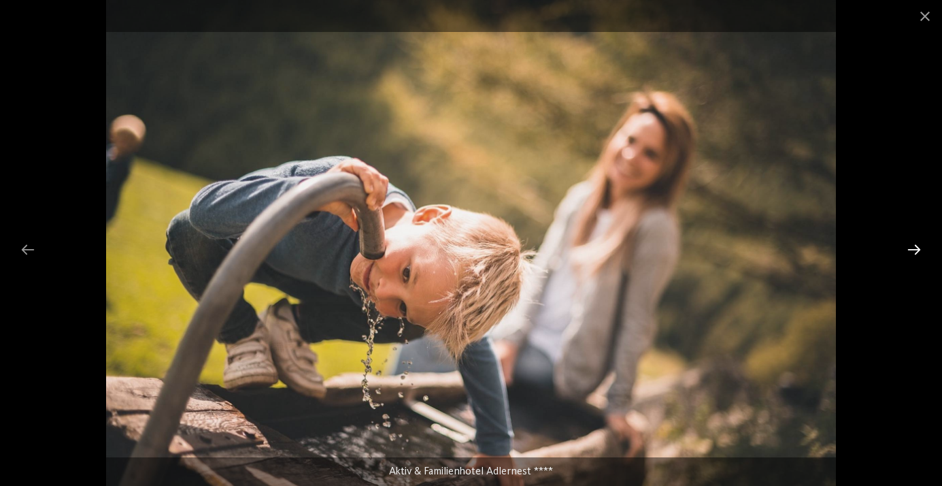
click at [915, 249] on div at bounding box center [914, 249] width 29 height 27
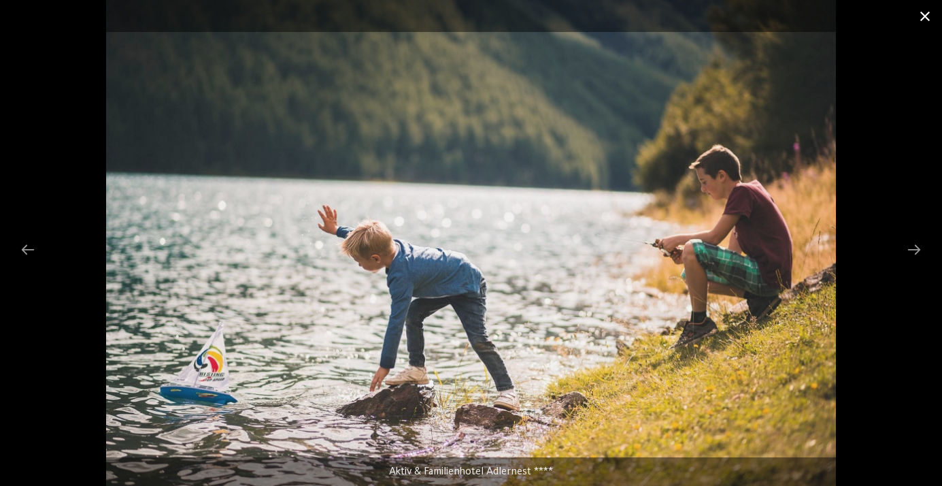
click at [922, 18] on span at bounding box center [925, 16] width 34 height 32
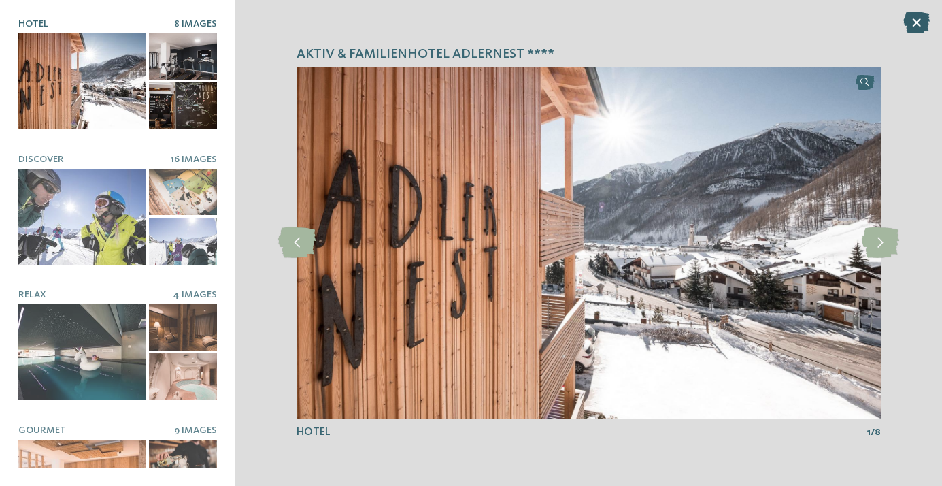
click at [914, 17] on icon at bounding box center [916, 23] width 27 height 22
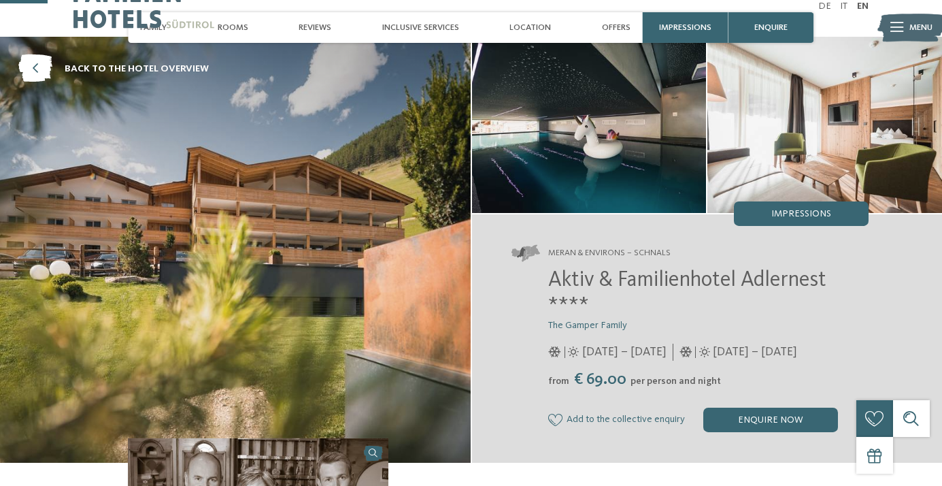
scroll to position [0, 0]
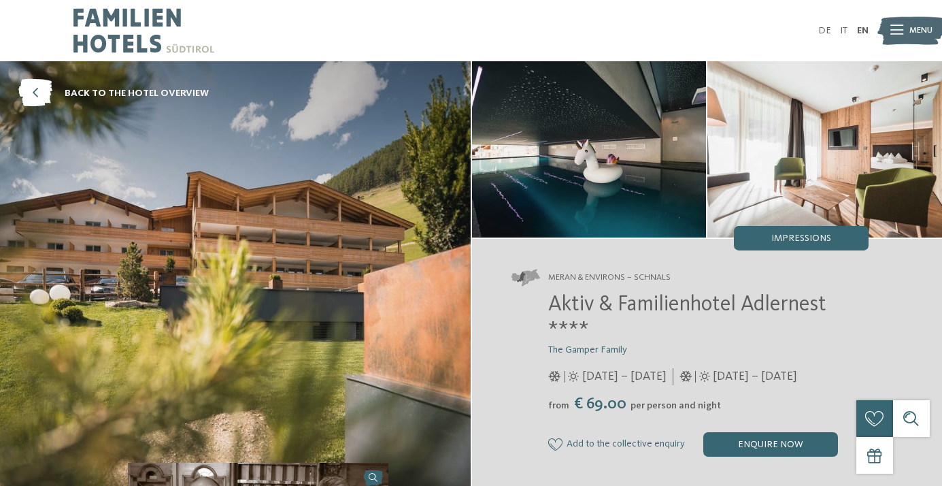
click at [137, 45] on img at bounding box center [143, 30] width 141 height 61
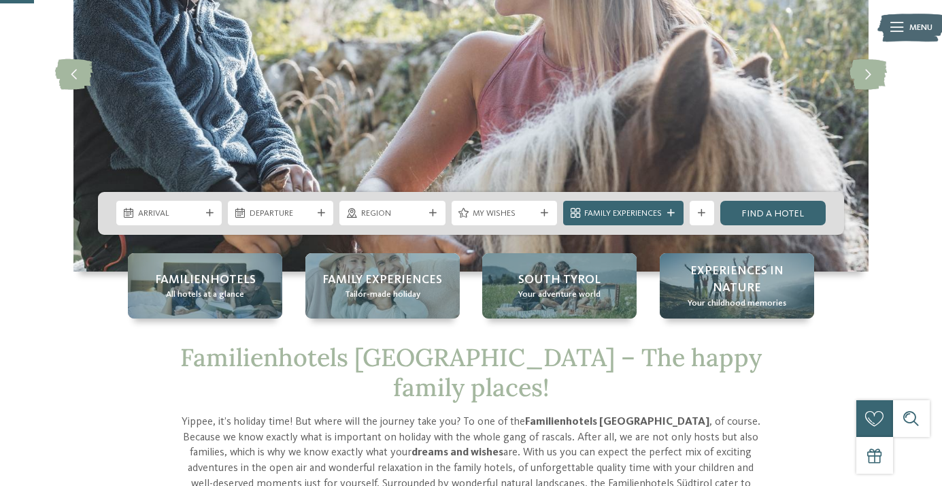
scroll to position [200, 0]
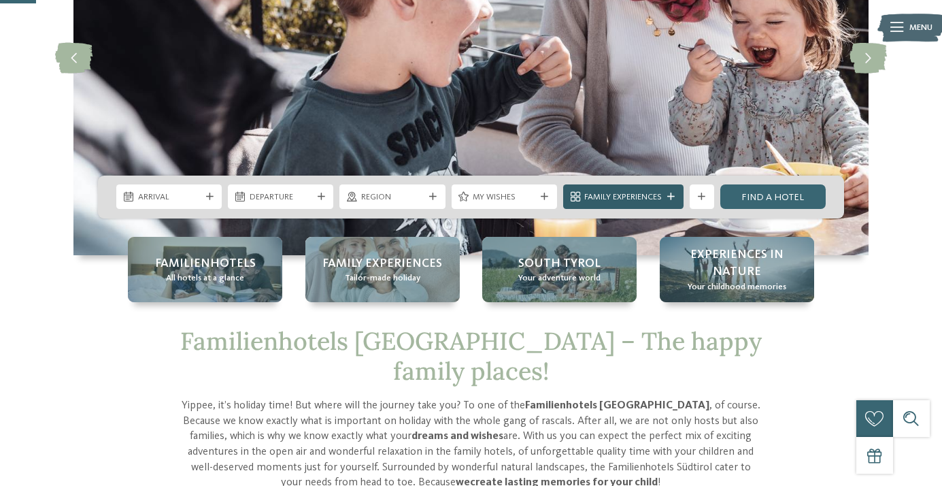
click at [634, 200] on span "Family Experiences" at bounding box center [623, 197] width 78 height 12
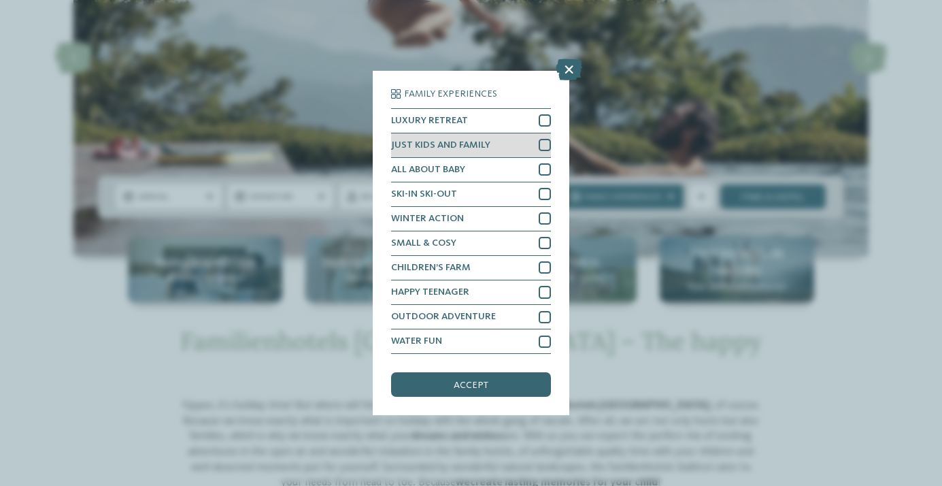
click at [542, 146] on div at bounding box center [545, 145] width 12 height 12
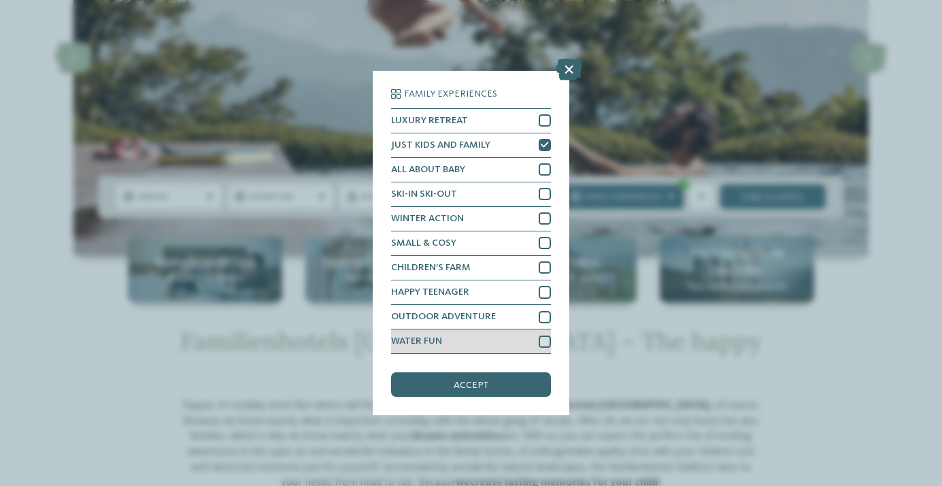
click at [473, 338] on div "WATER FUN" at bounding box center [470, 341] width 159 height 24
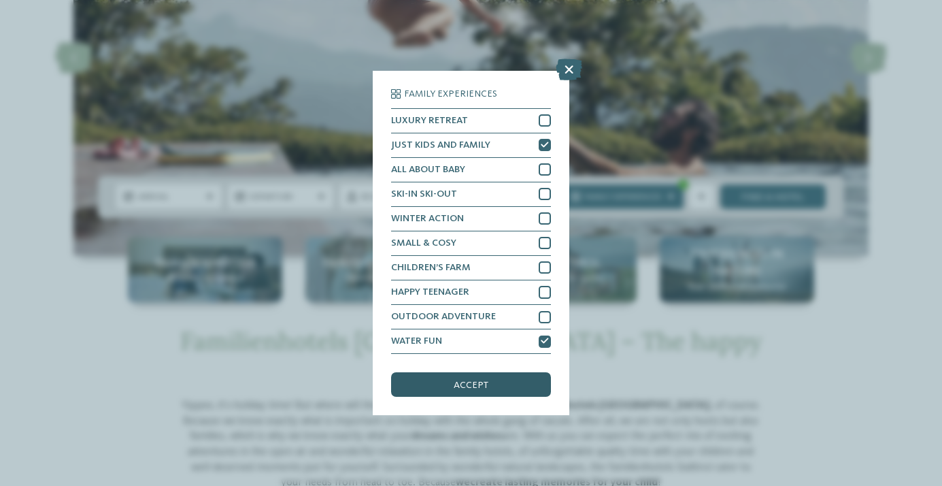
click at [488, 387] on span "accept" at bounding box center [471, 385] width 35 height 10
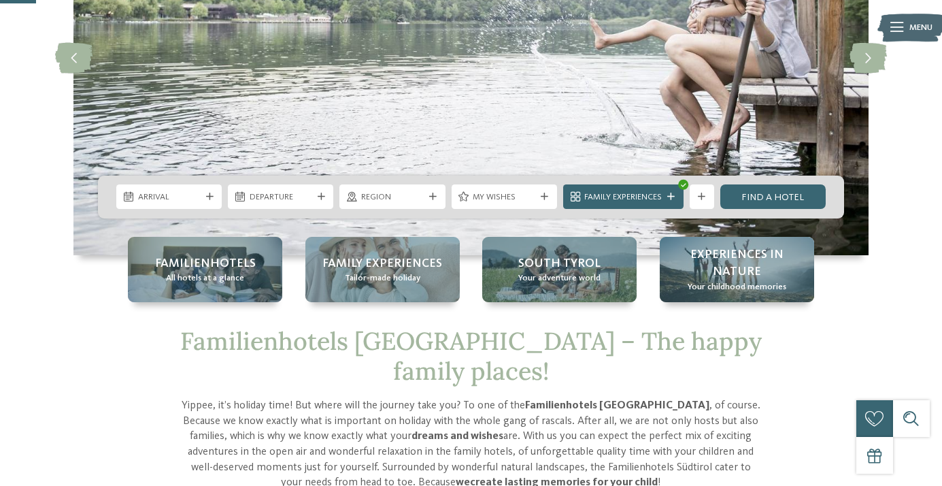
click at [210, 200] on icon at bounding box center [209, 196] width 7 height 7
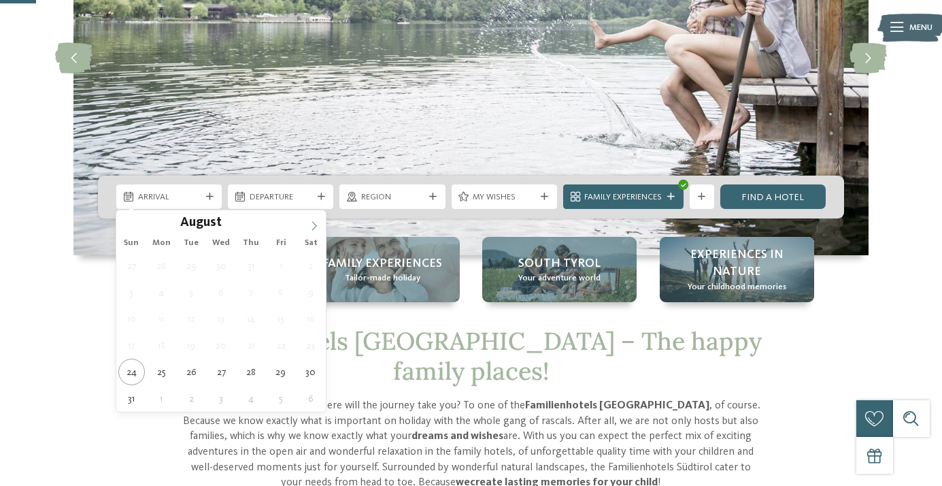
click at [309, 229] on span at bounding box center [314, 221] width 23 height 23
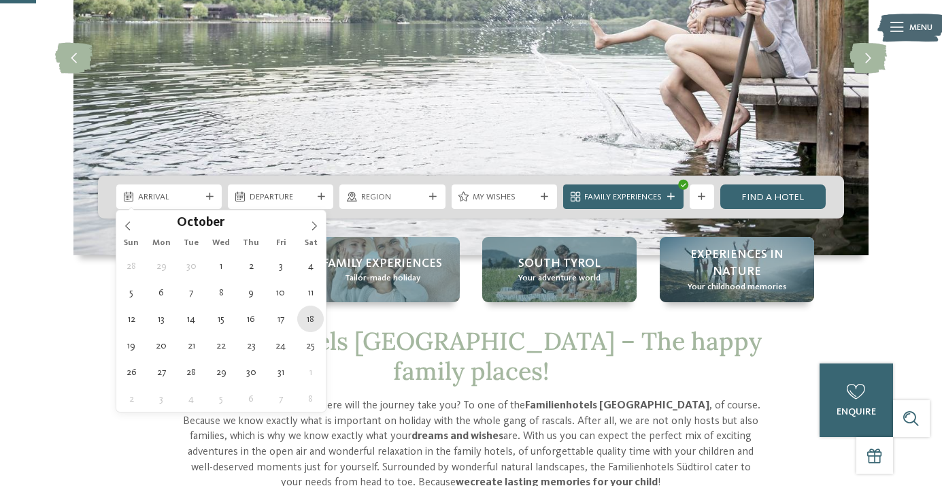
type div "18.10.2025"
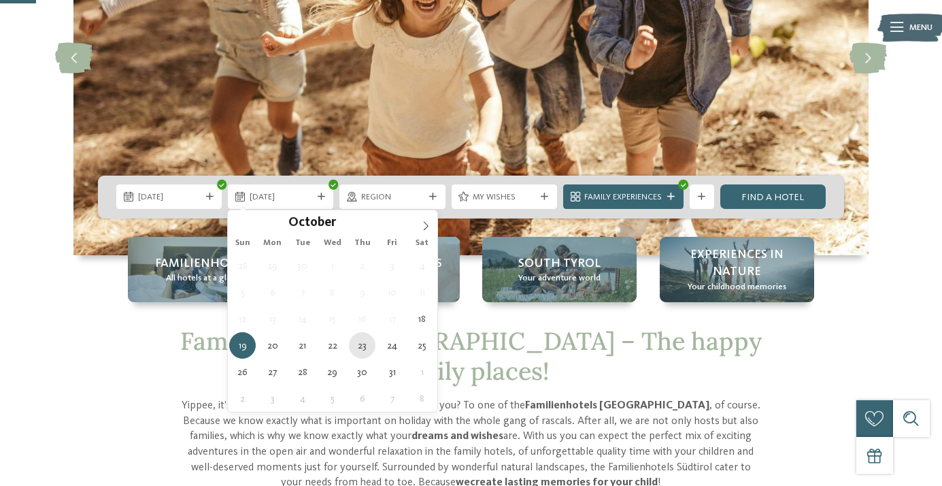
type div "23.10.2025"
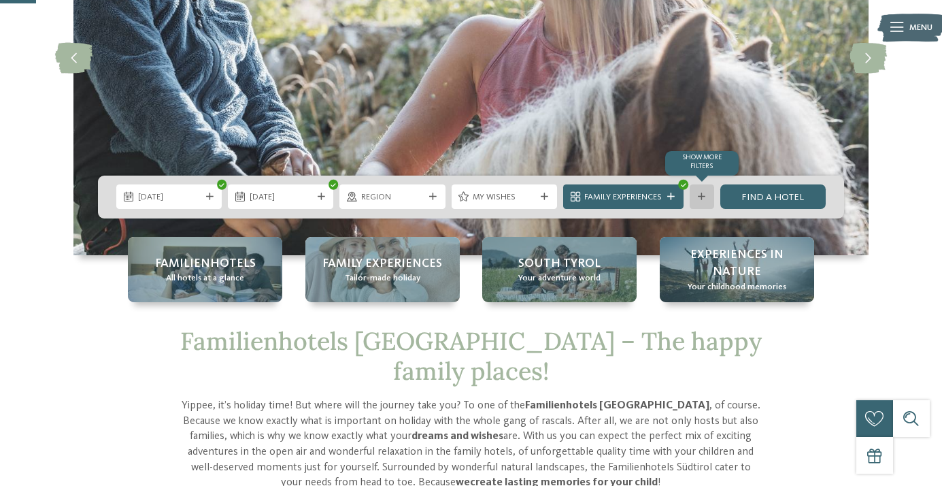
click at [708, 197] on div at bounding box center [702, 196] width 12 height 7
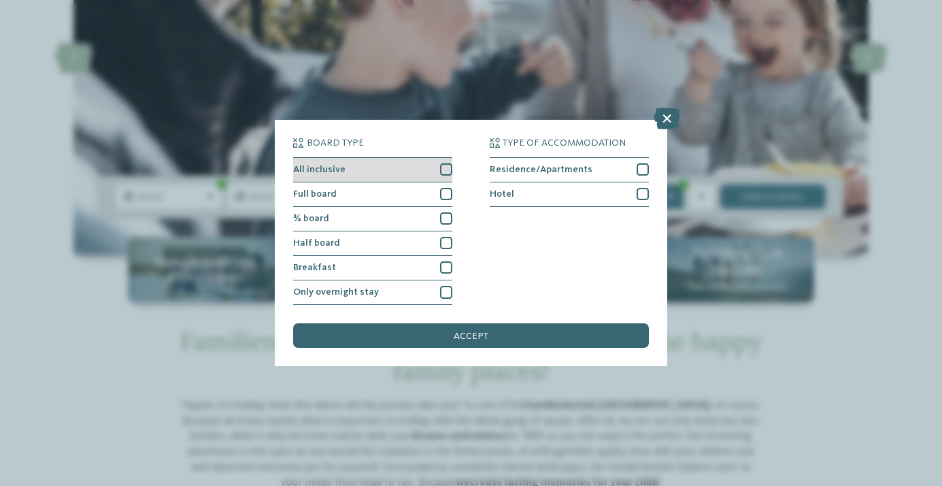
click at [440, 169] on div "All inclusive" at bounding box center [372, 170] width 159 height 24
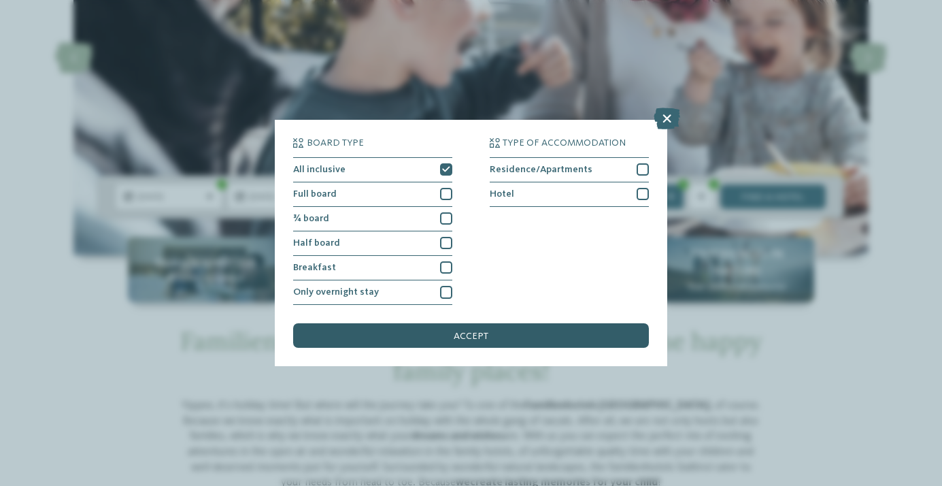
click at [459, 336] on span "accept" at bounding box center [471, 336] width 35 height 10
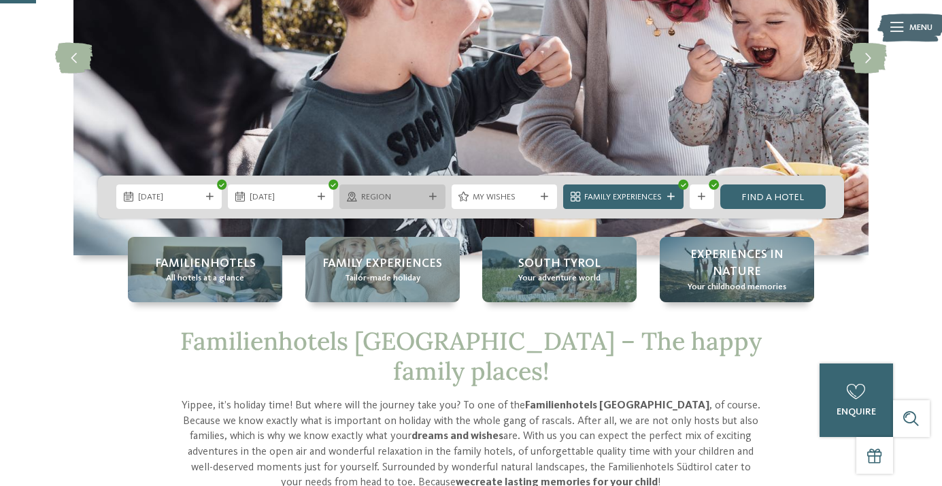
click at [413, 195] on span "Region" at bounding box center [392, 197] width 63 height 12
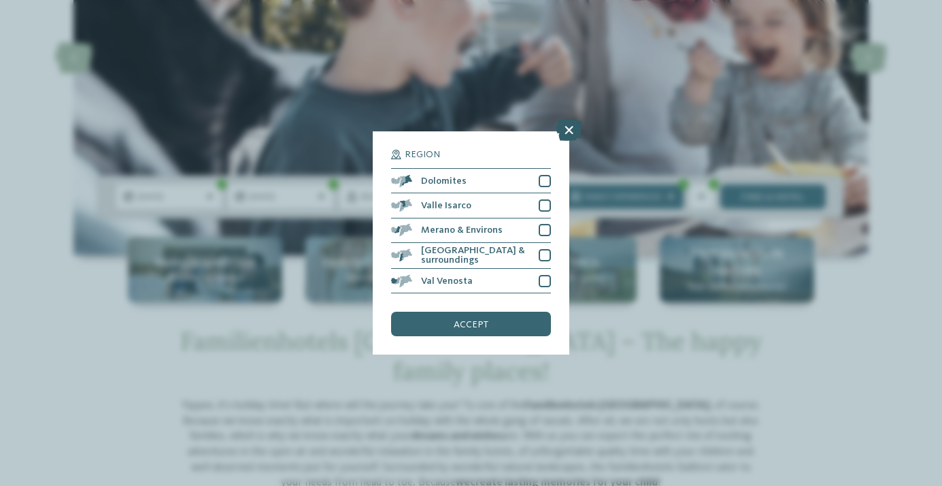
click at [567, 135] on icon at bounding box center [569, 130] width 27 height 22
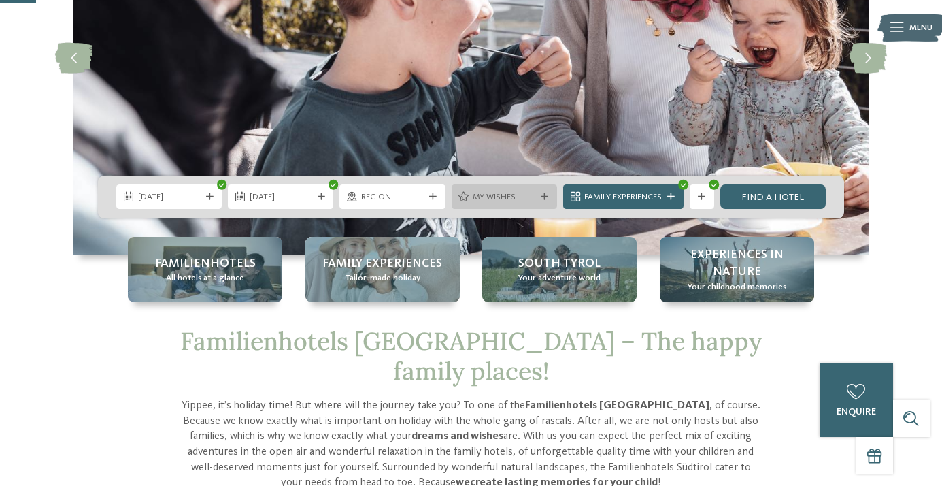
click at [493, 193] on span "My wishes" at bounding box center [504, 197] width 63 height 12
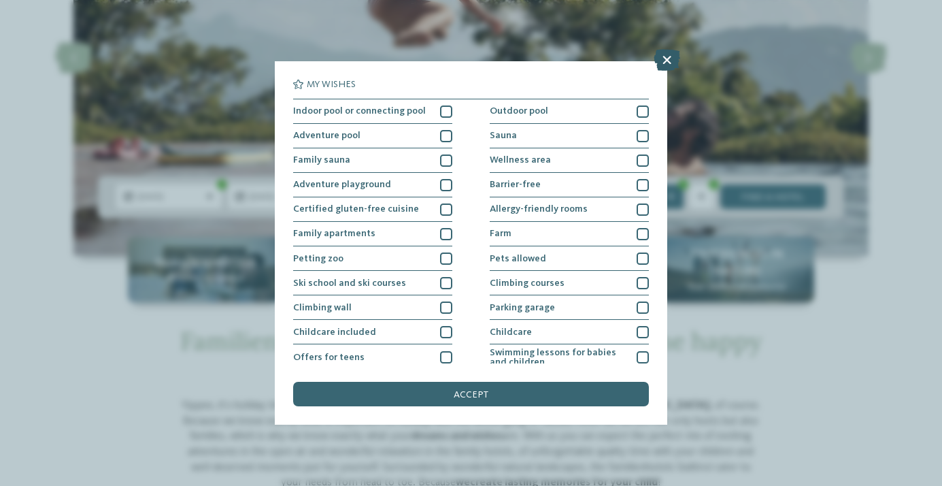
click at [661, 69] on icon at bounding box center [667, 60] width 27 height 22
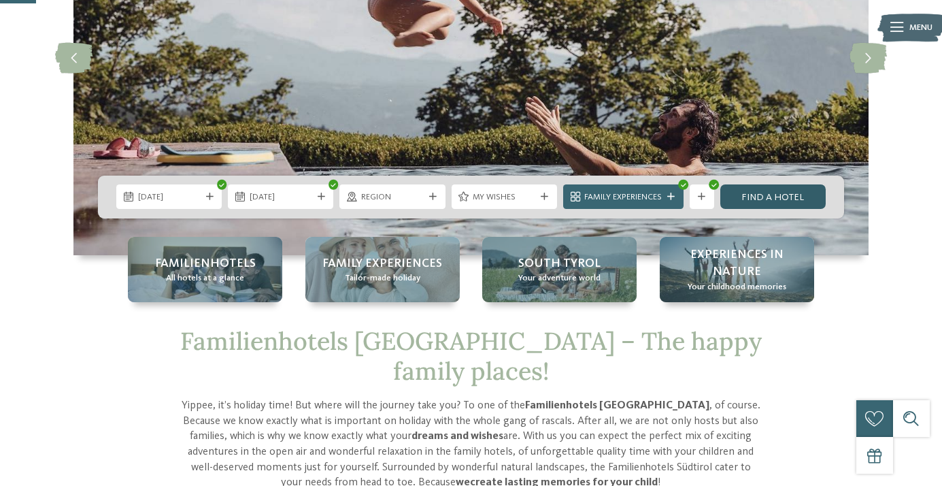
click at [767, 205] on link "Find a hotel" at bounding box center [772, 196] width 105 height 24
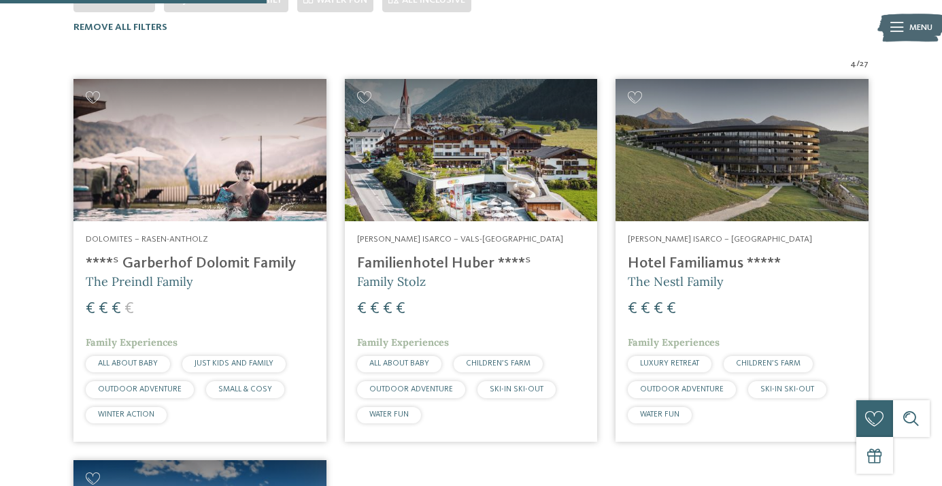
scroll to position [402, 0]
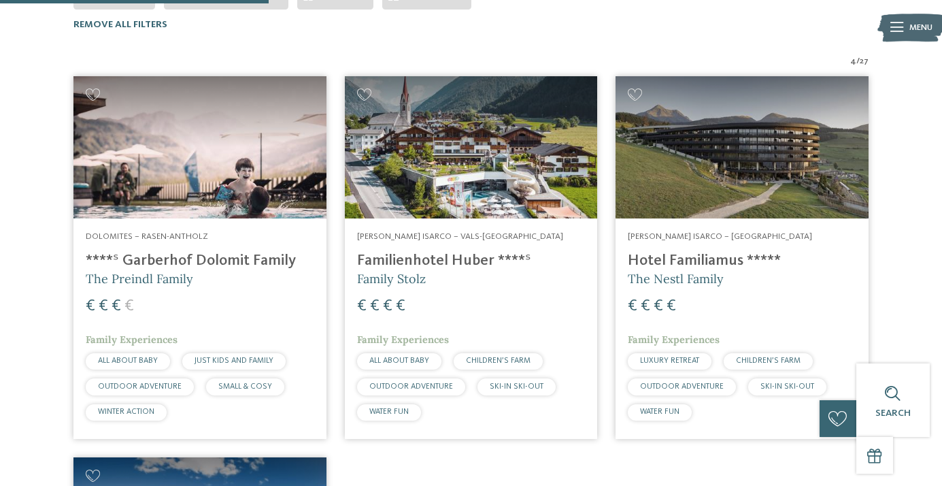
click at [749, 169] on img at bounding box center [742, 147] width 253 height 142
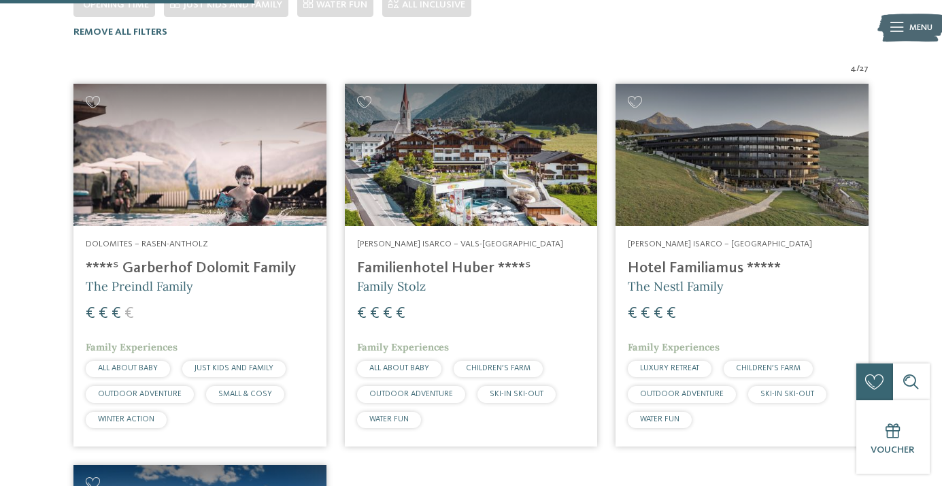
scroll to position [380, 0]
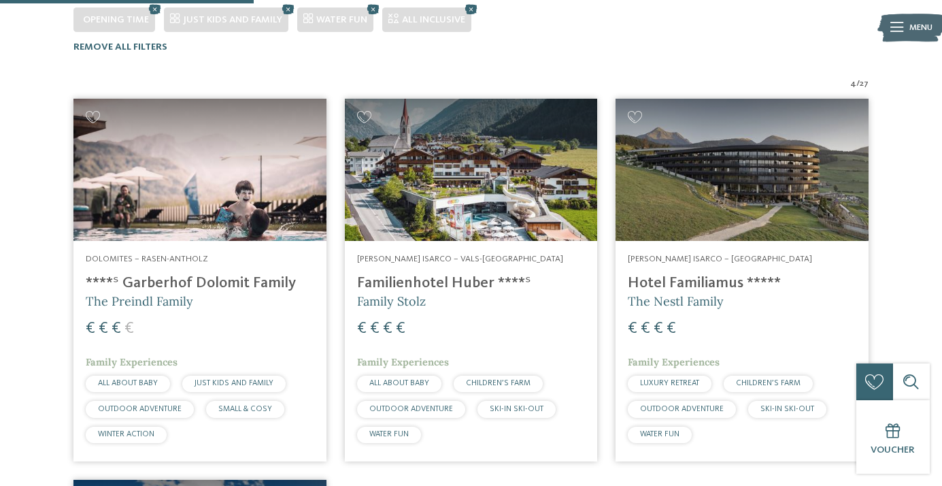
click at [204, 173] on img at bounding box center [199, 170] width 253 height 142
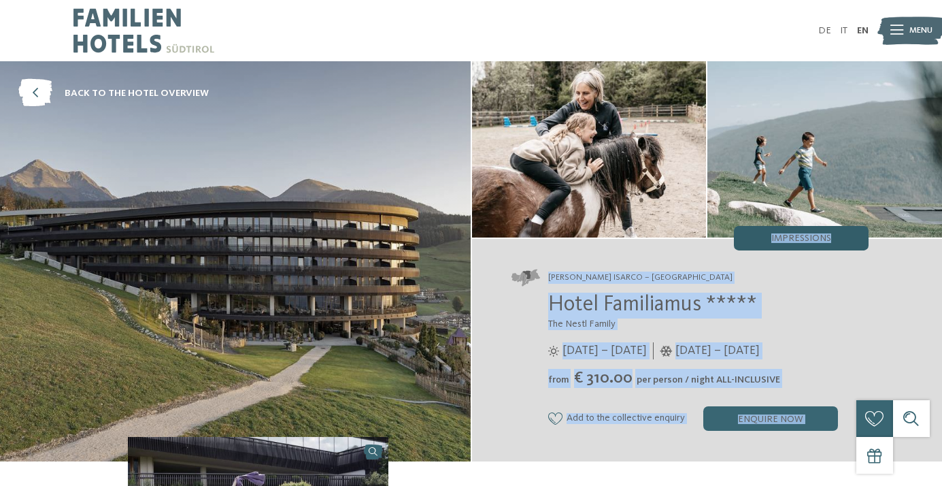
click at [833, 248] on div "Impressions" at bounding box center [801, 238] width 135 height 24
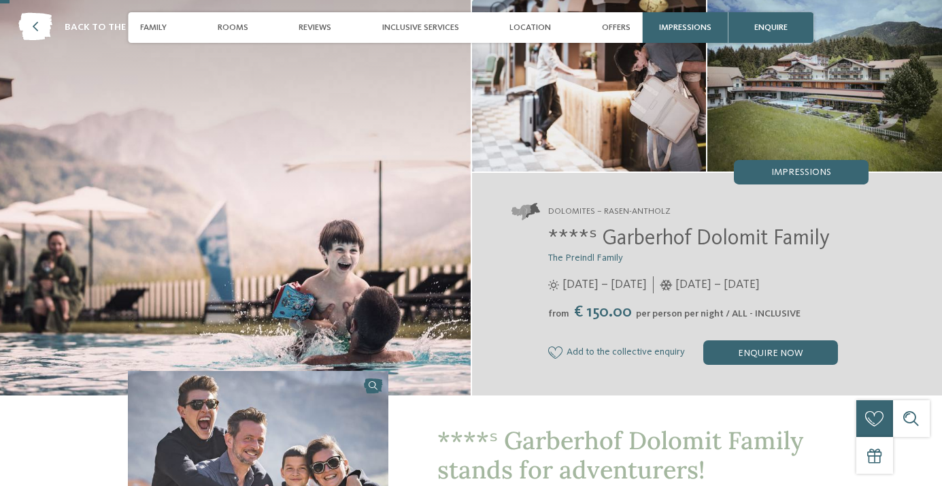
scroll to position [67, 0]
click at [751, 352] on div "enquire now" at bounding box center [770, 351] width 135 height 24
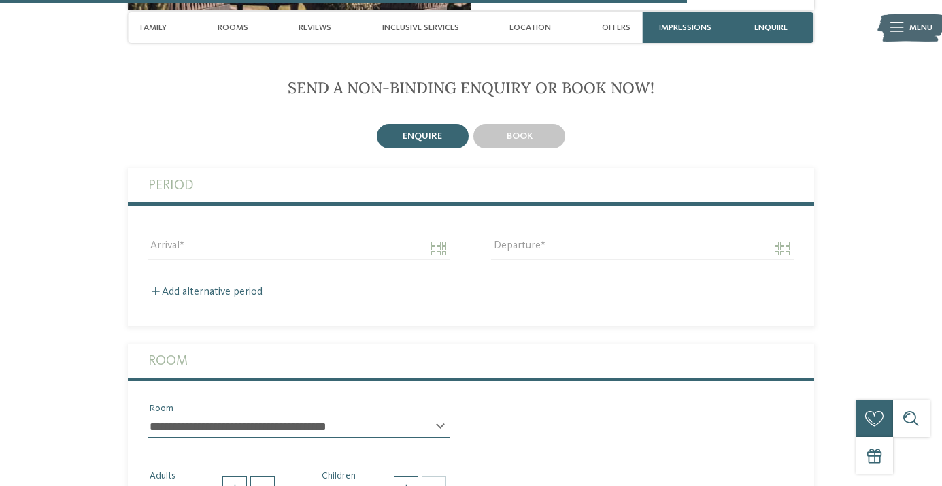
scroll to position [3488, 0]
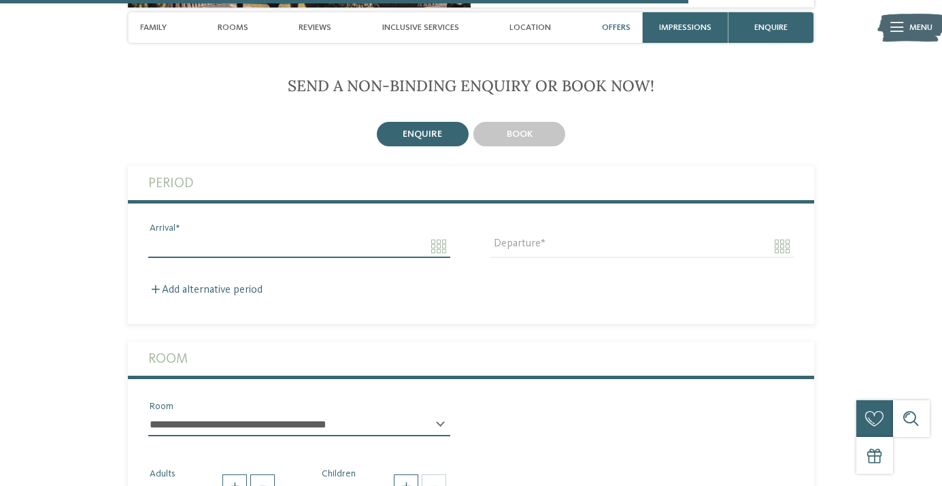
click at [253, 245] on input "Arrival" at bounding box center [299, 246] width 302 height 23
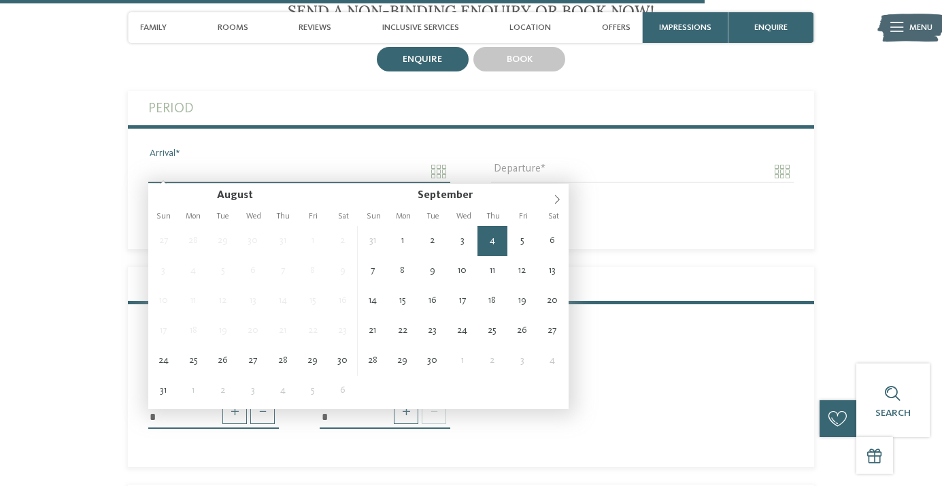
scroll to position [3570, 0]
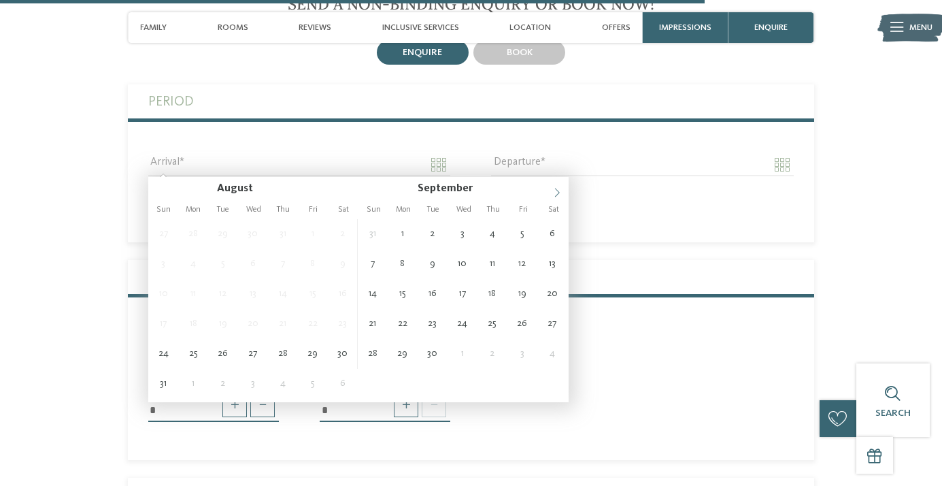
click at [558, 189] on icon at bounding box center [557, 193] width 10 height 10
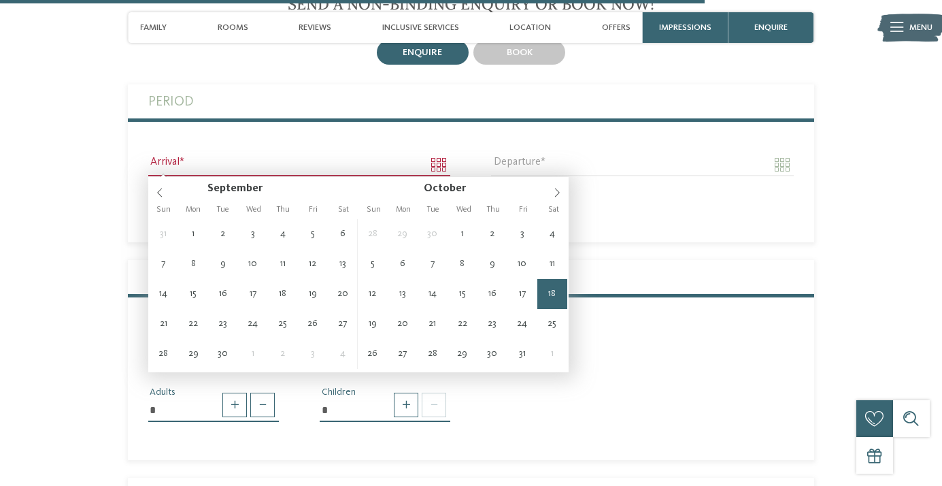
type input "**********"
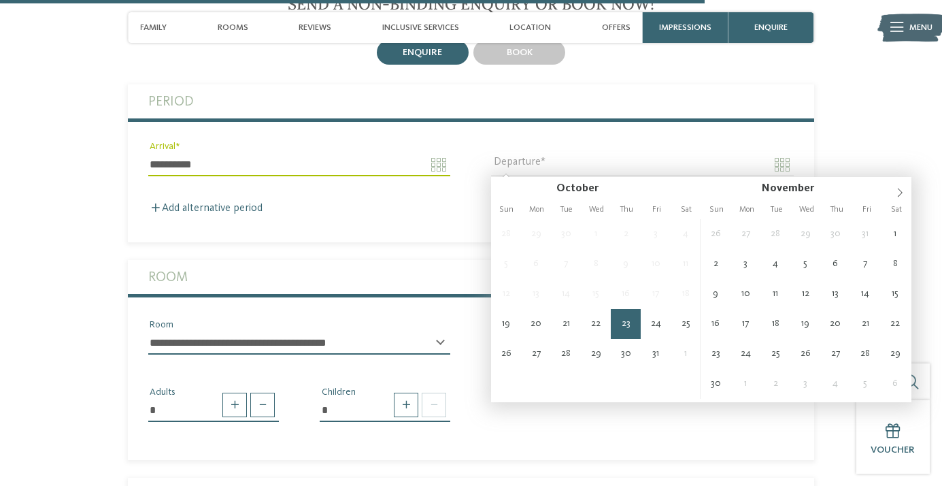
type input "**********"
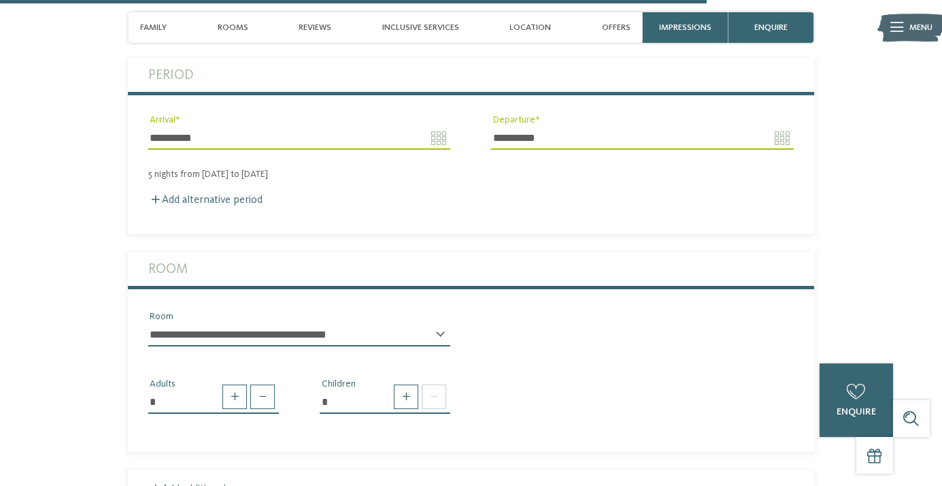
scroll to position [3599, 0]
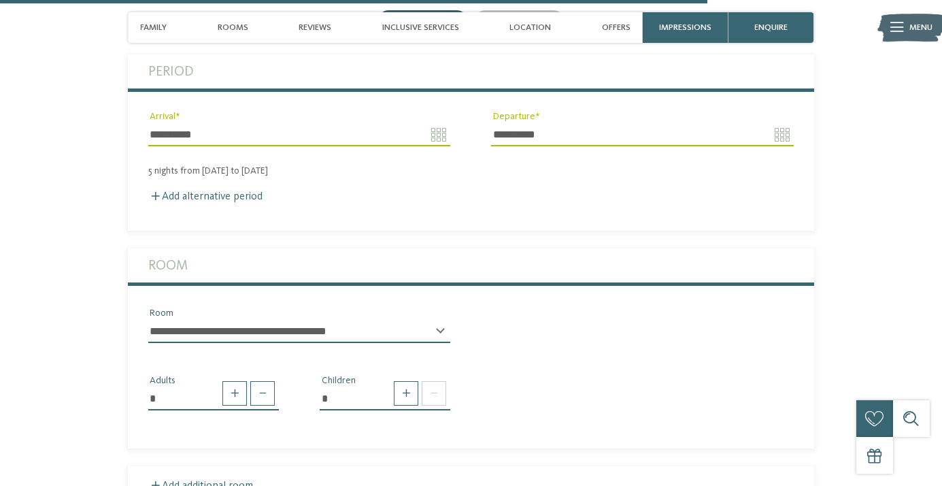
select select "*****"
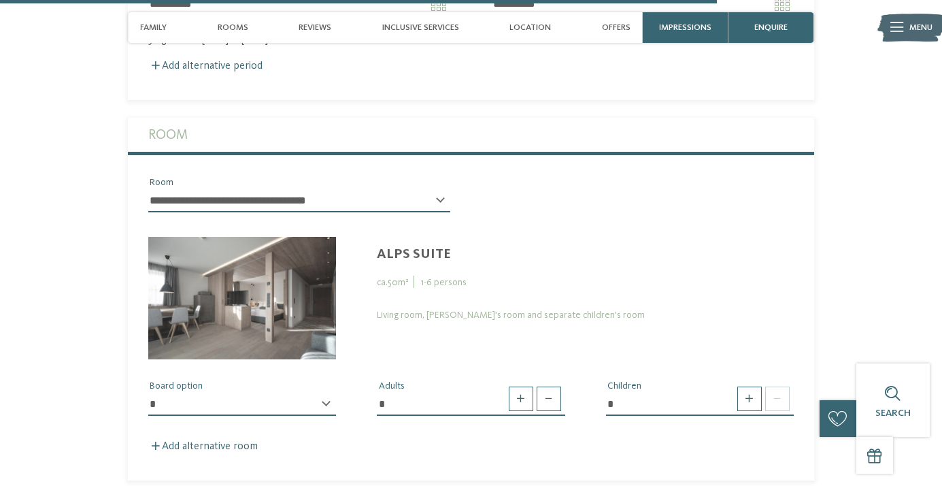
scroll to position [3780, 0]
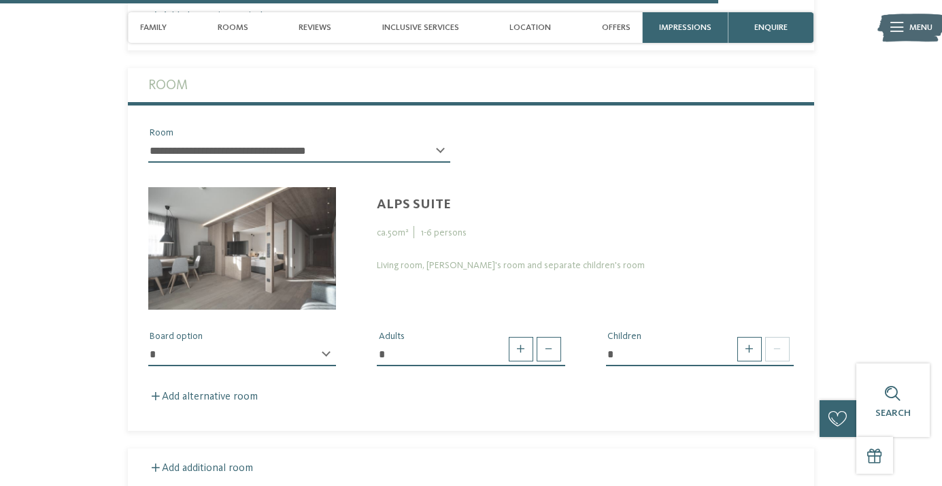
select select "*"
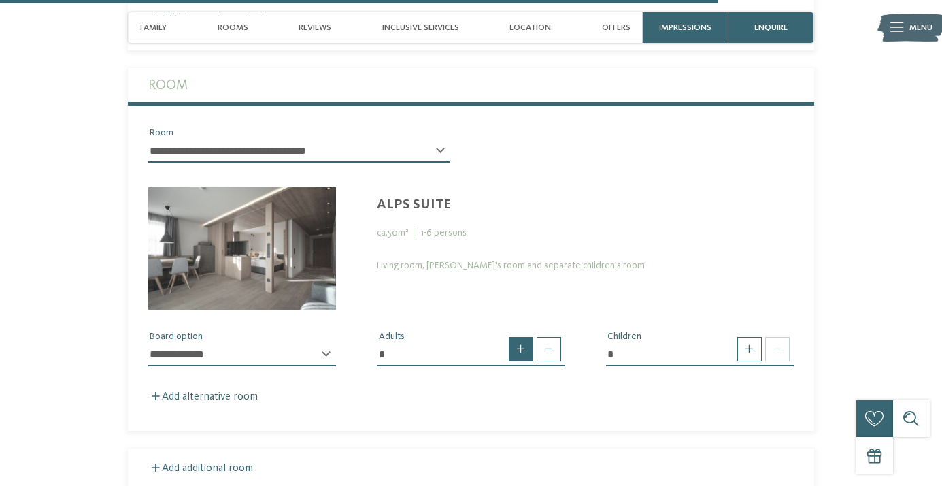
click at [518, 361] on span at bounding box center [521, 349] width 24 height 24
click at [554, 354] on span at bounding box center [549, 349] width 24 height 24
type input "*"
click at [756, 360] on span at bounding box center [749, 349] width 24 height 24
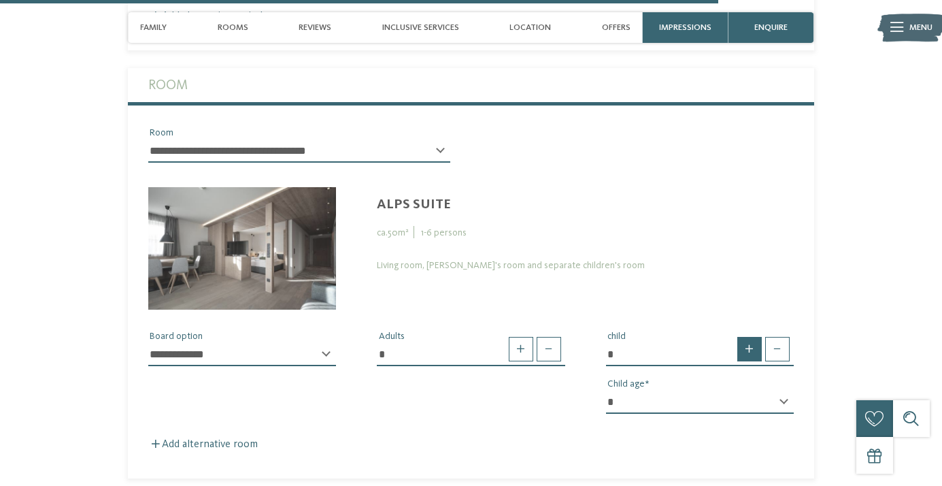
click at [756, 360] on span at bounding box center [749, 349] width 24 height 24
type input "*"
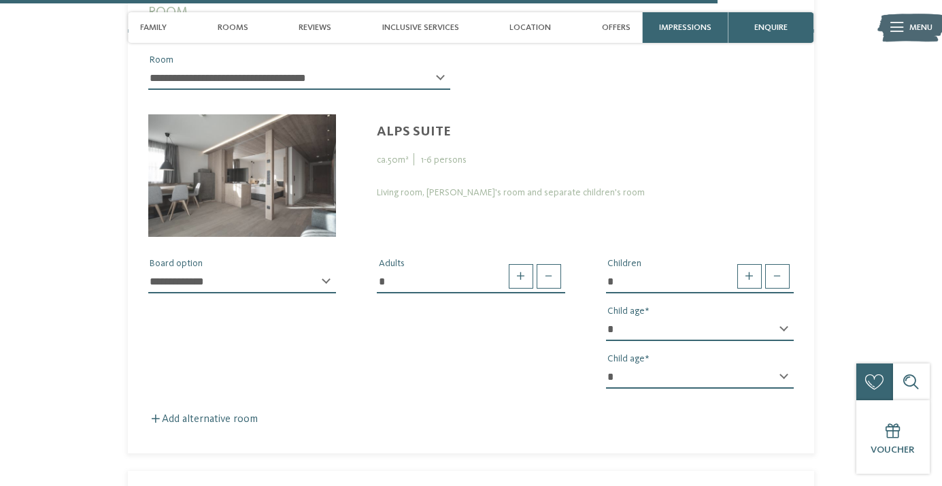
scroll to position [3855, 0]
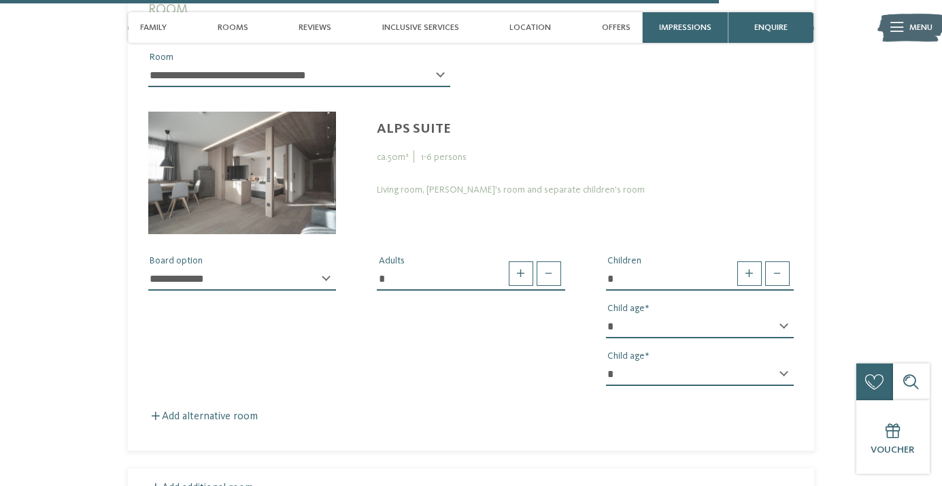
click at [606, 315] on select "* * * * * * * * * * * ** ** ** ** ** ** ** **" at bounding box center [700, 326] width 188 height 23
select select "*"
click option "*" at bounding box center [0, 0] width 0 height 0
click at [606, 363] on select "* * * * * * * * * * * ** ** ** ** ** ** ** **" at bounding box center [700, 374] width 188 height 23
select select "*"
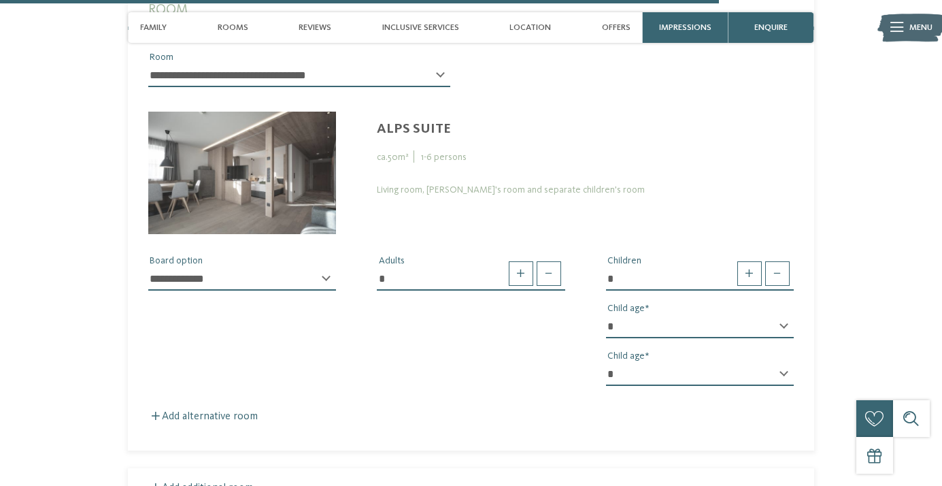
click option "*" at bounding box center [0, 0] width 0 height 0
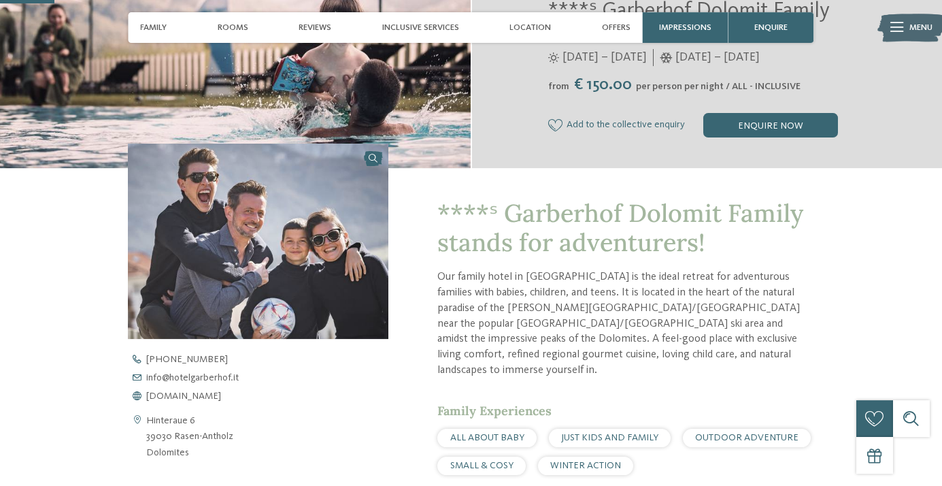
scroll to position [0, 0]
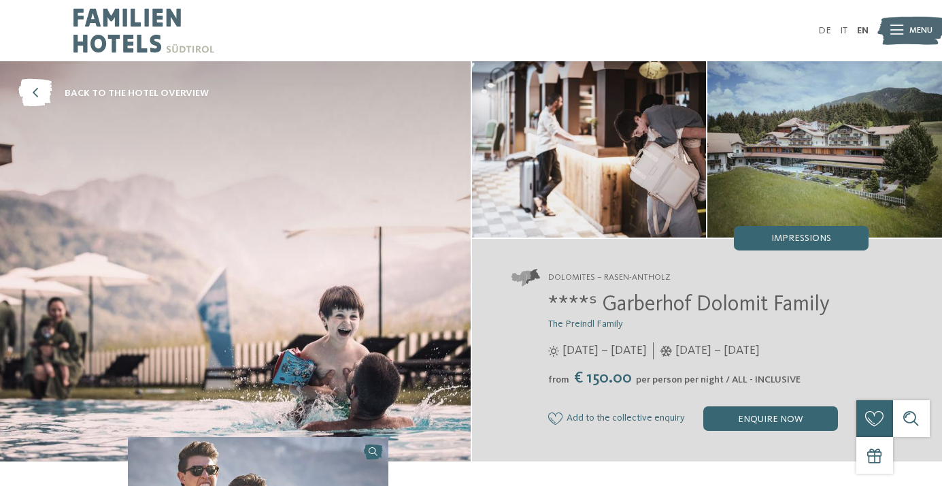
click at [160, 46] on img at bounding box center [143, 30] width 141 height 61
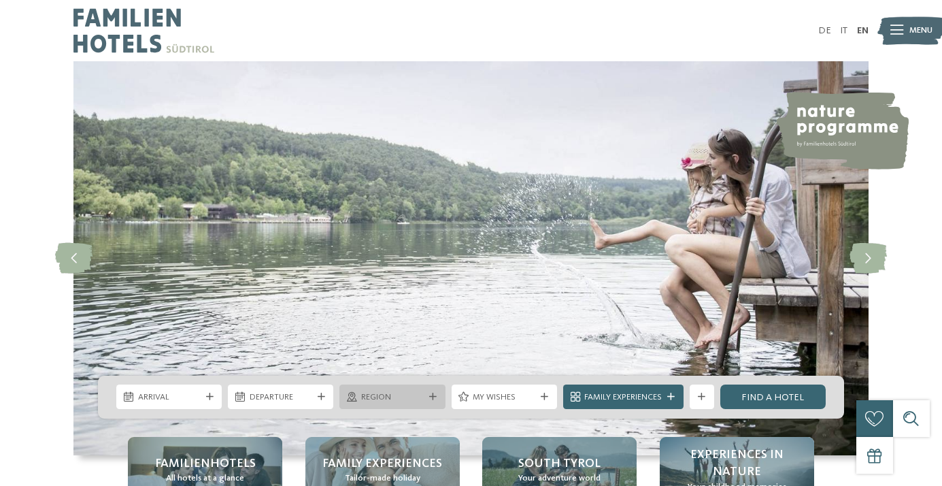
click at [424, 396] on div "Region" at bounding box center [392, 396] width 69 height 13
